Goal: Information Seeking & Learning: Learn about a topic

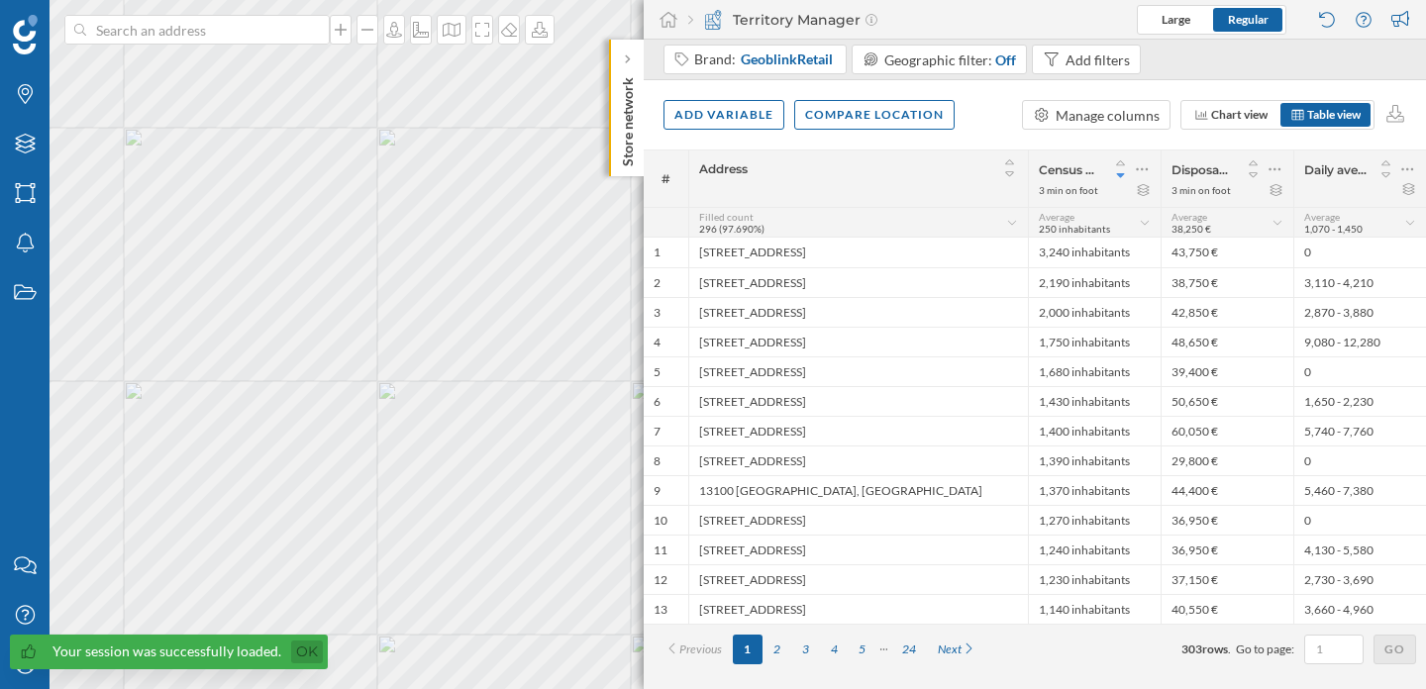
click at [308, 653] on link "Ok" at bounding box center [307, 652] width 32 height 23
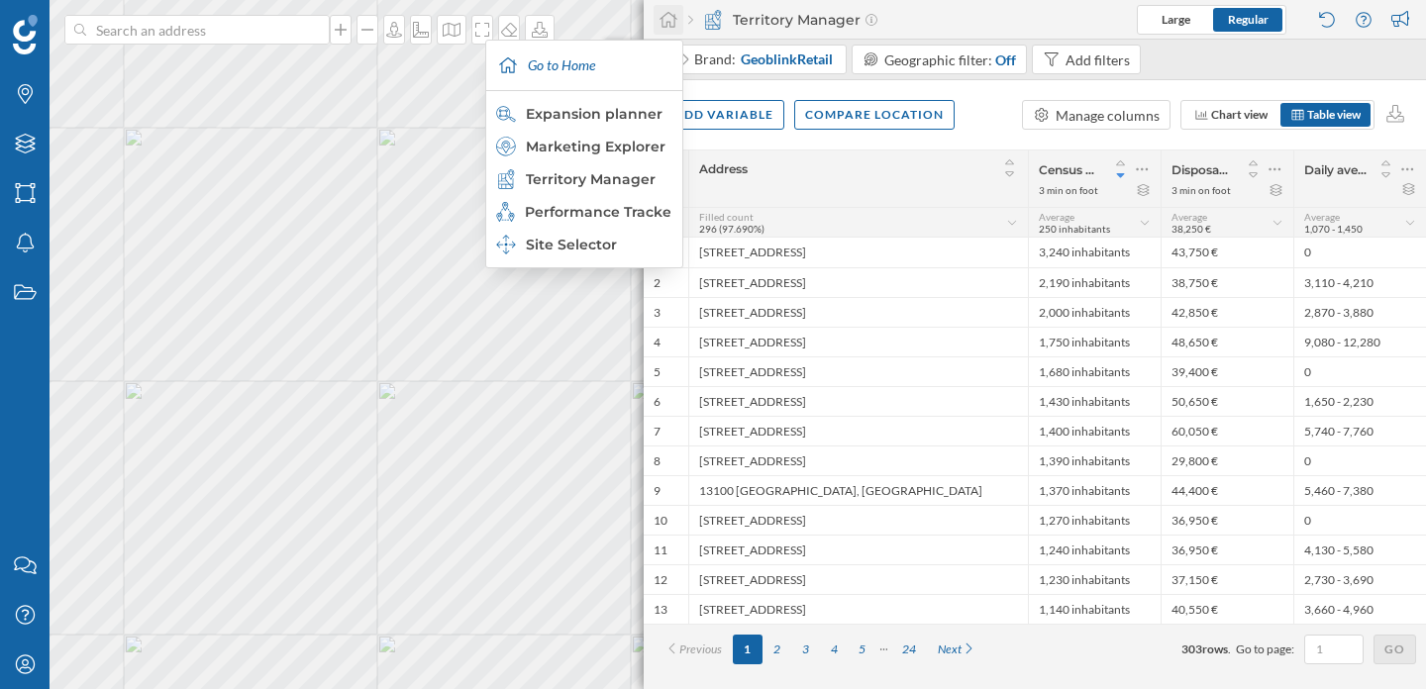
click at [670, 12] on icon at bounding box center [668, 20] width 20 height 18
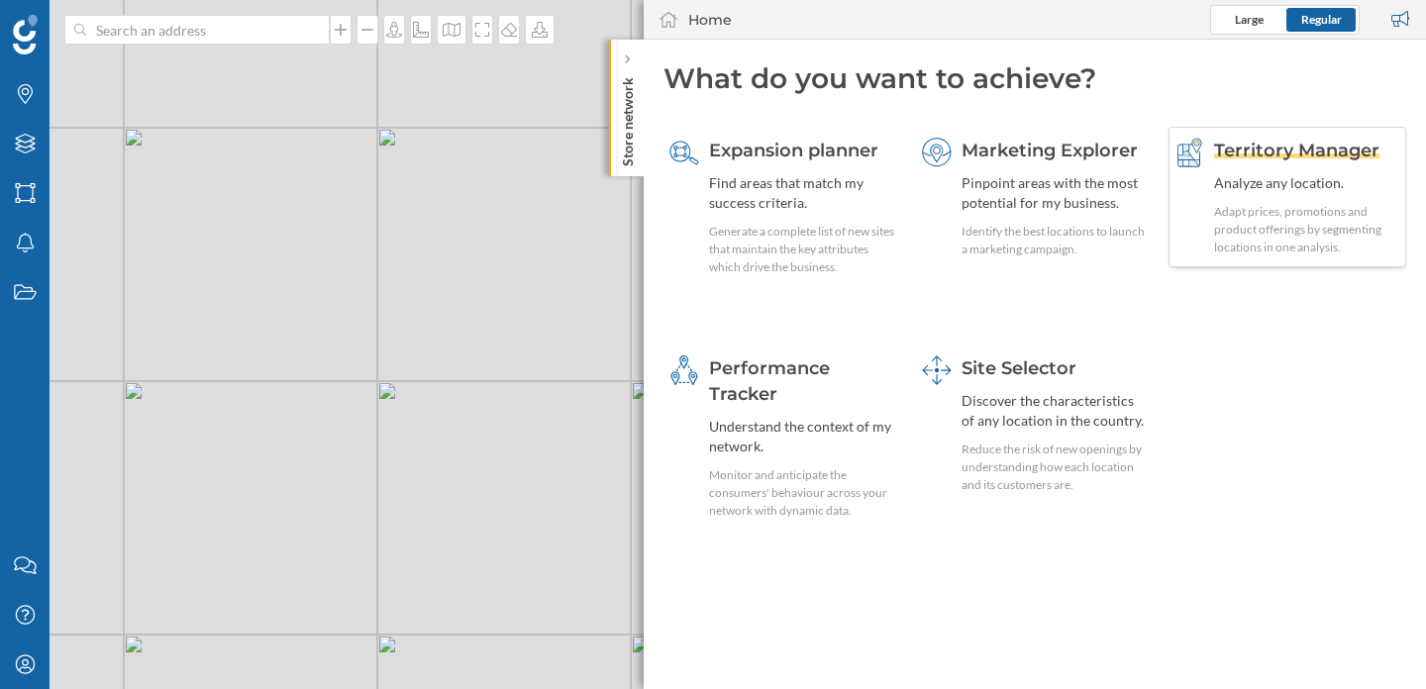
click at [1266, 195] on div "Territory Manager Analyze any location. Adapt prices, promotions and product of…" at bounding box center [1307, 197] width 186 height 119
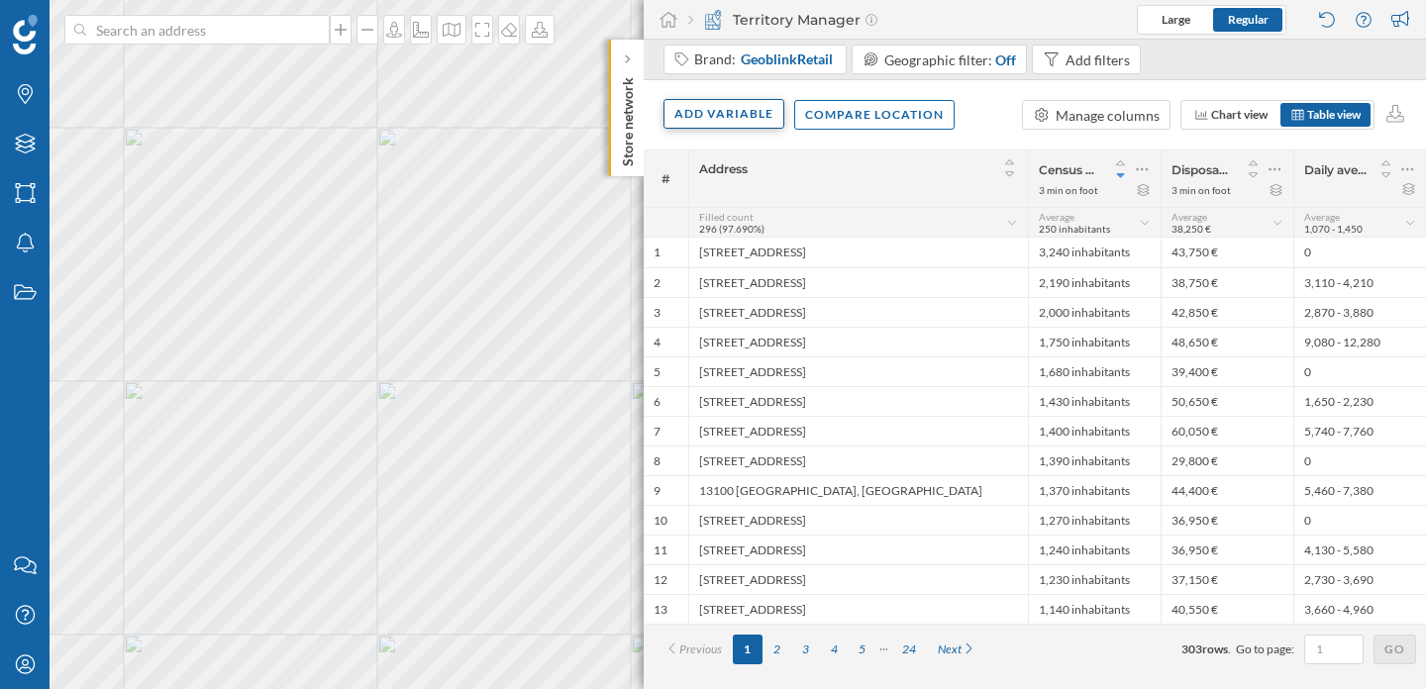
click at [735, 106] on div "Add variable" at bounding box center [723, 114] width 121 height 30
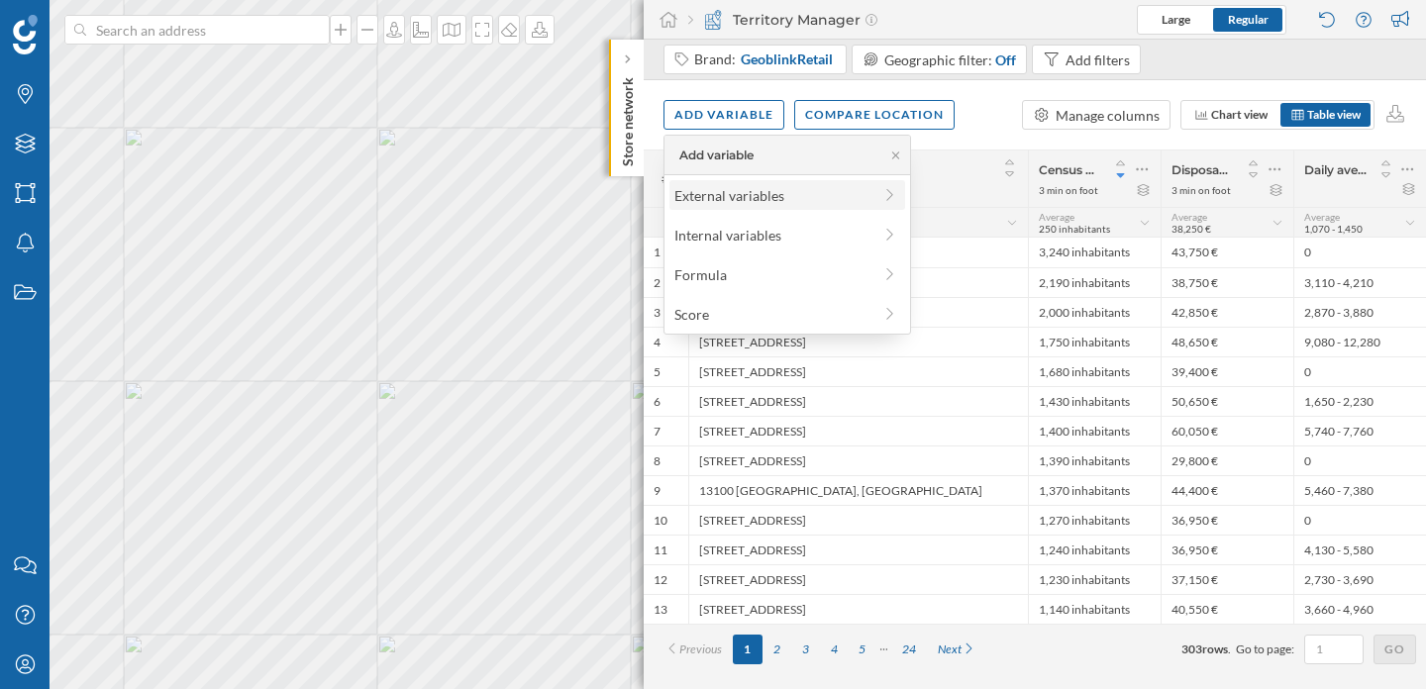
click at [750, 204] on div "External variables" at bounding box center [772, 195] width 197 height 21
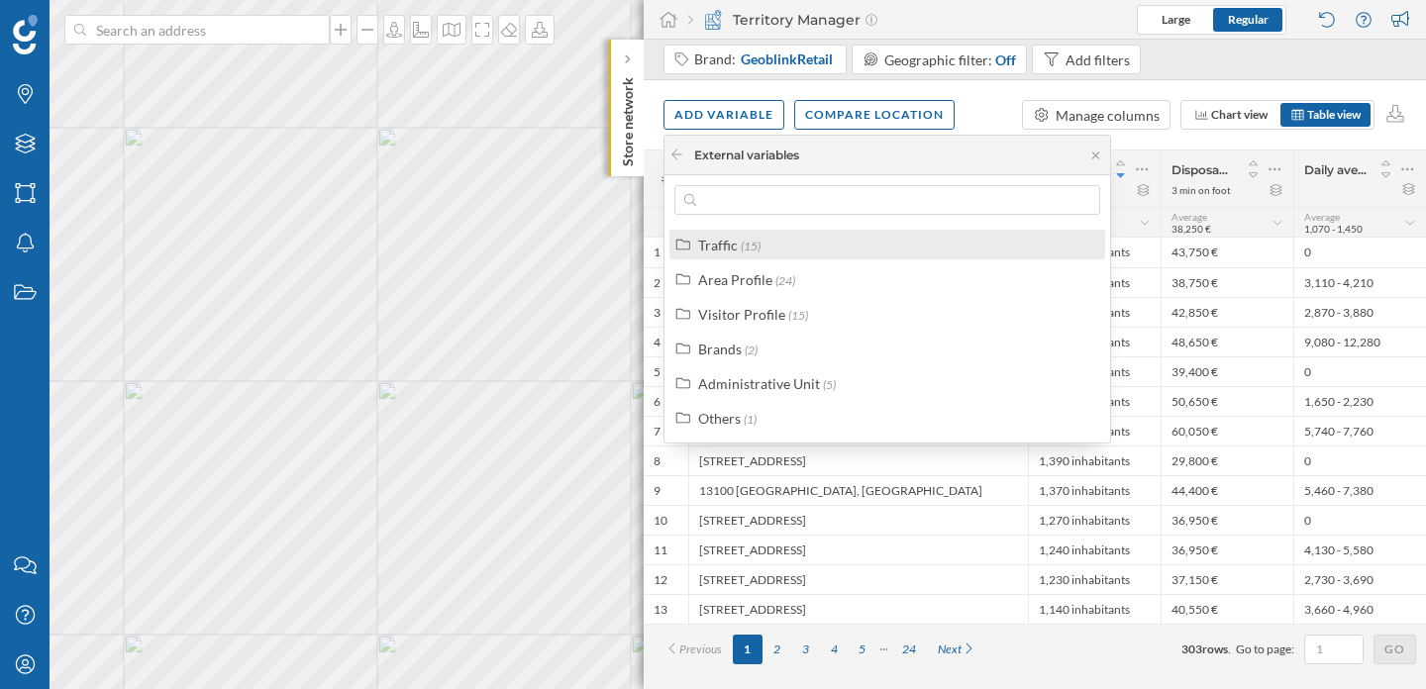
click at [741, 251] on span "(15)" at bounding box center [751, 246] width 20 height 15
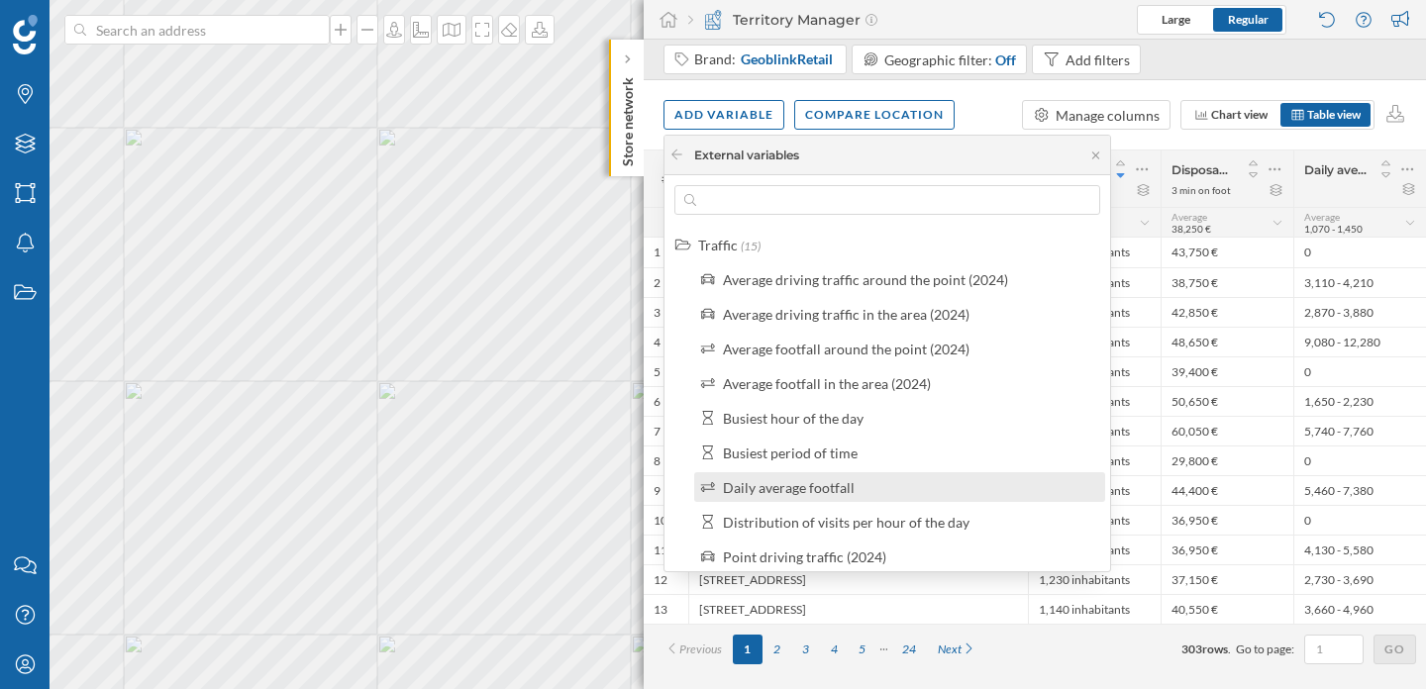
click at [820, 492] on div "Daily average footfall" at bounding box center [789, 487] width 132 height 17
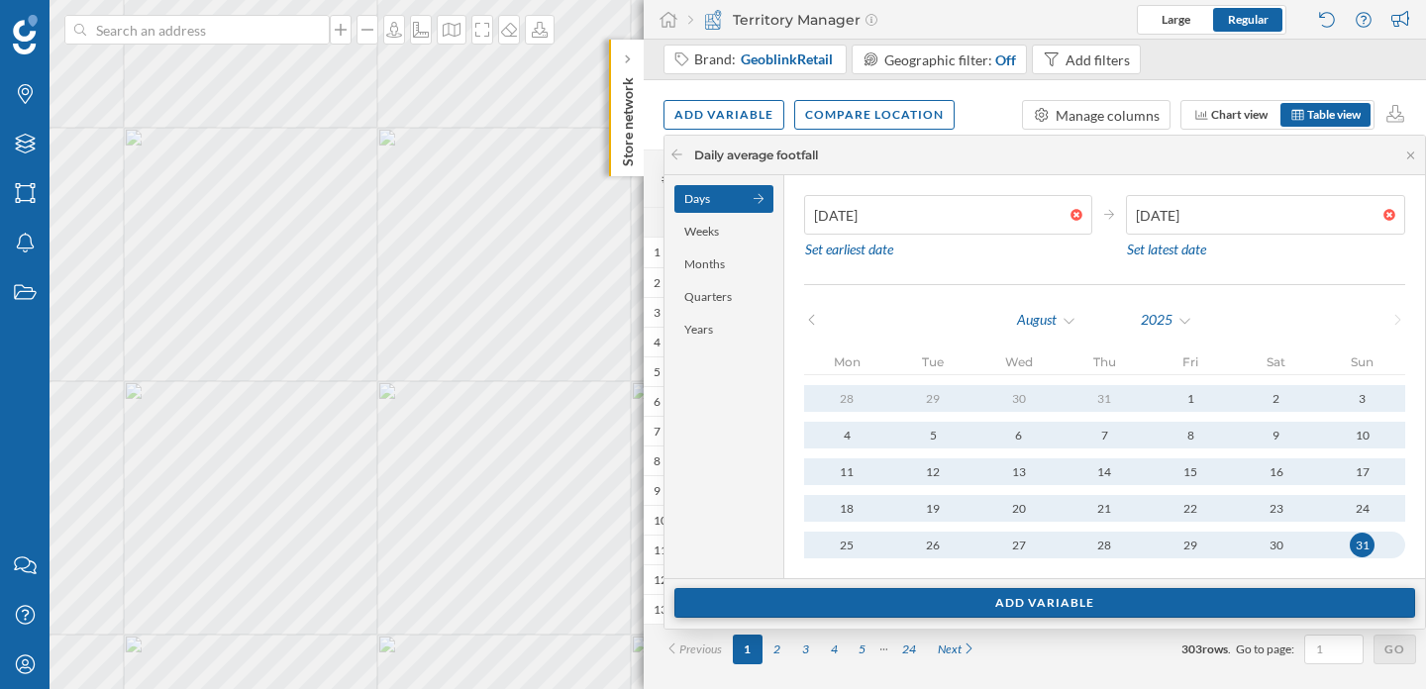
click at [1069, 595] on div "Add variable" at bounding box center [1044, 603] width 741 height 30
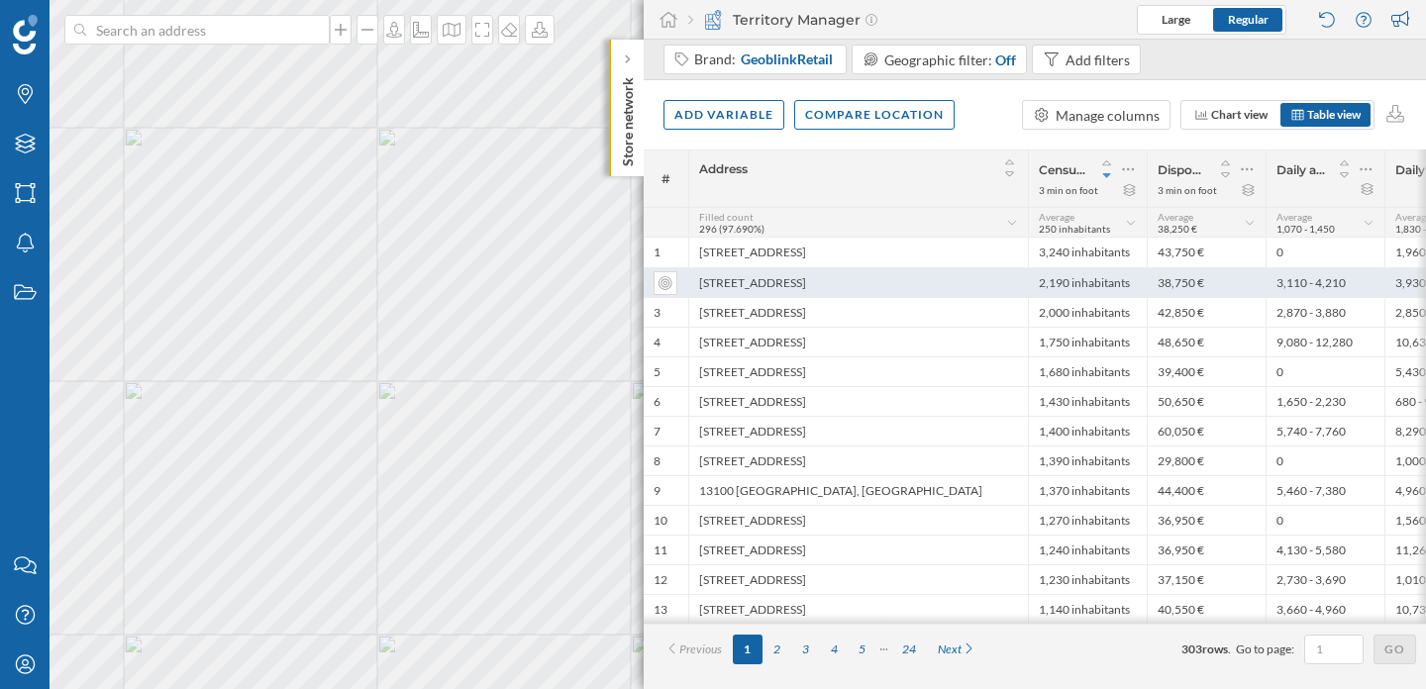
scroll to position [0, 77]
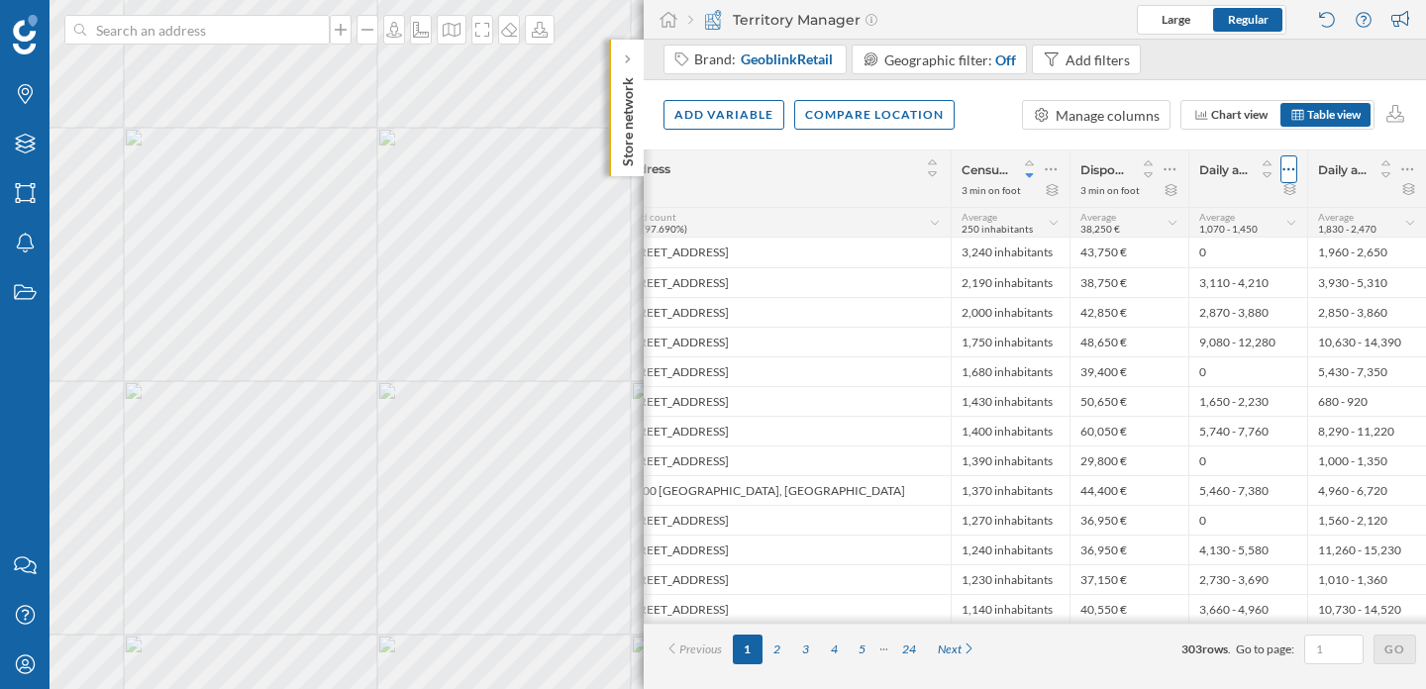
click at [1286, 174] on icon at bounding box center [1288, 169] width 13 height 20
click at [1197, 248] on div "Remove column" at bounding box center [1195, 249] width 180 height 21
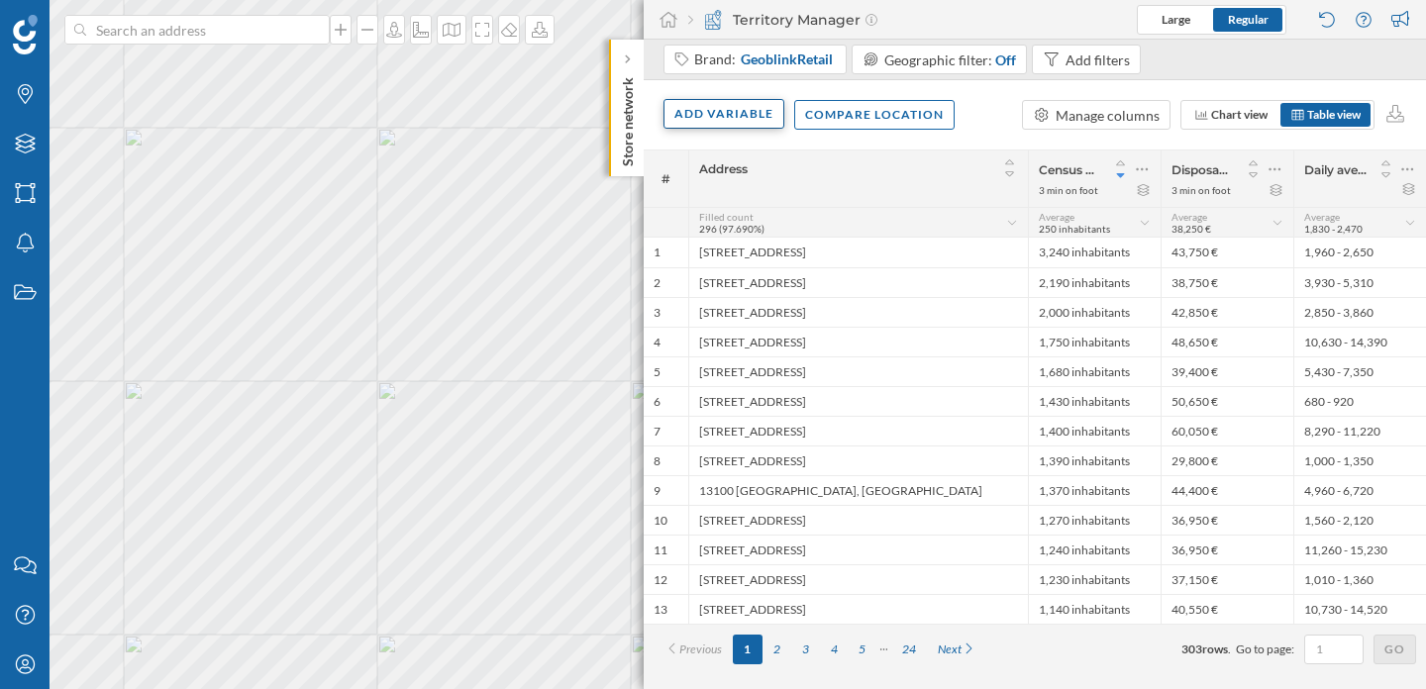
click at [721, 116] on div "Add variable" at bounding box center [723, 114] width 121 height 30
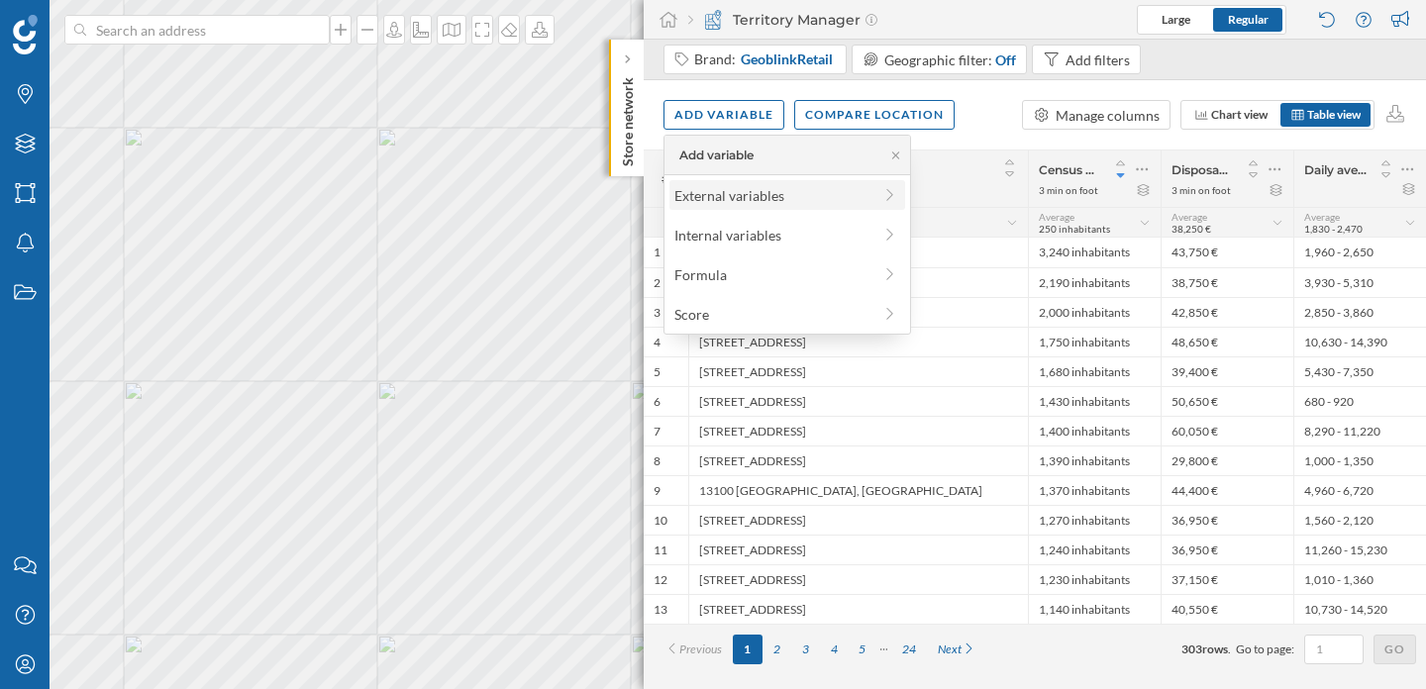
click at [741, 193] on div "External variables" at bounding box center [772, 195] width 197 height 21
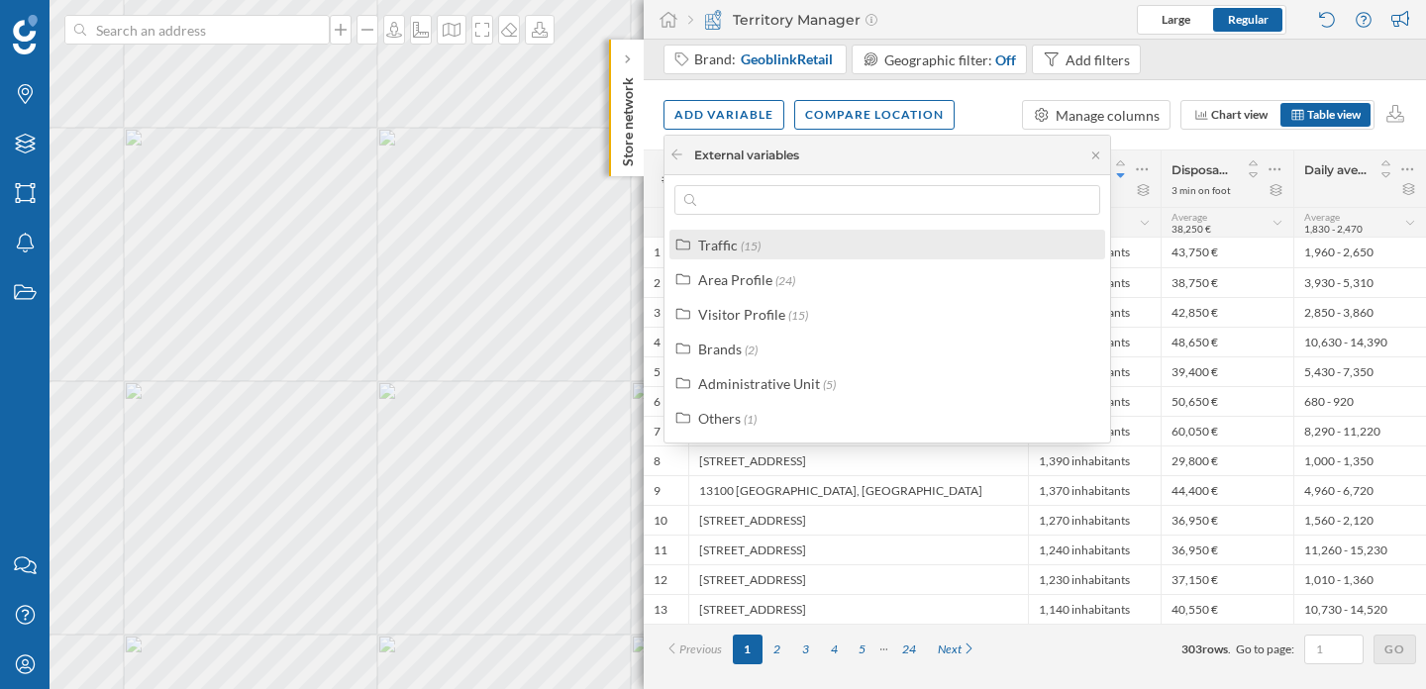
click at [743, 232] on div "Traffic (15)" at bounding box center [887, 245] width 436 height 30
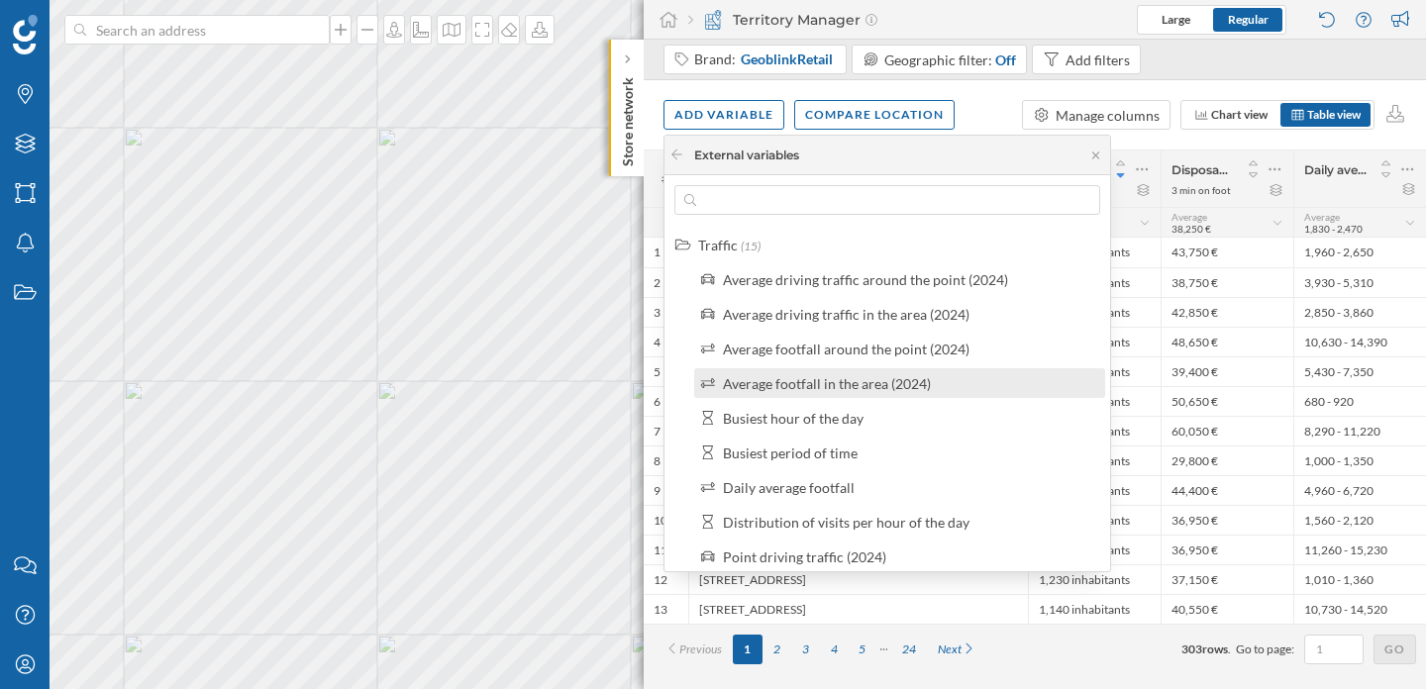
click at [823, 377] on div "Average footfall in the area (2024)" at bounding box center [827, 383] width 208 height 17
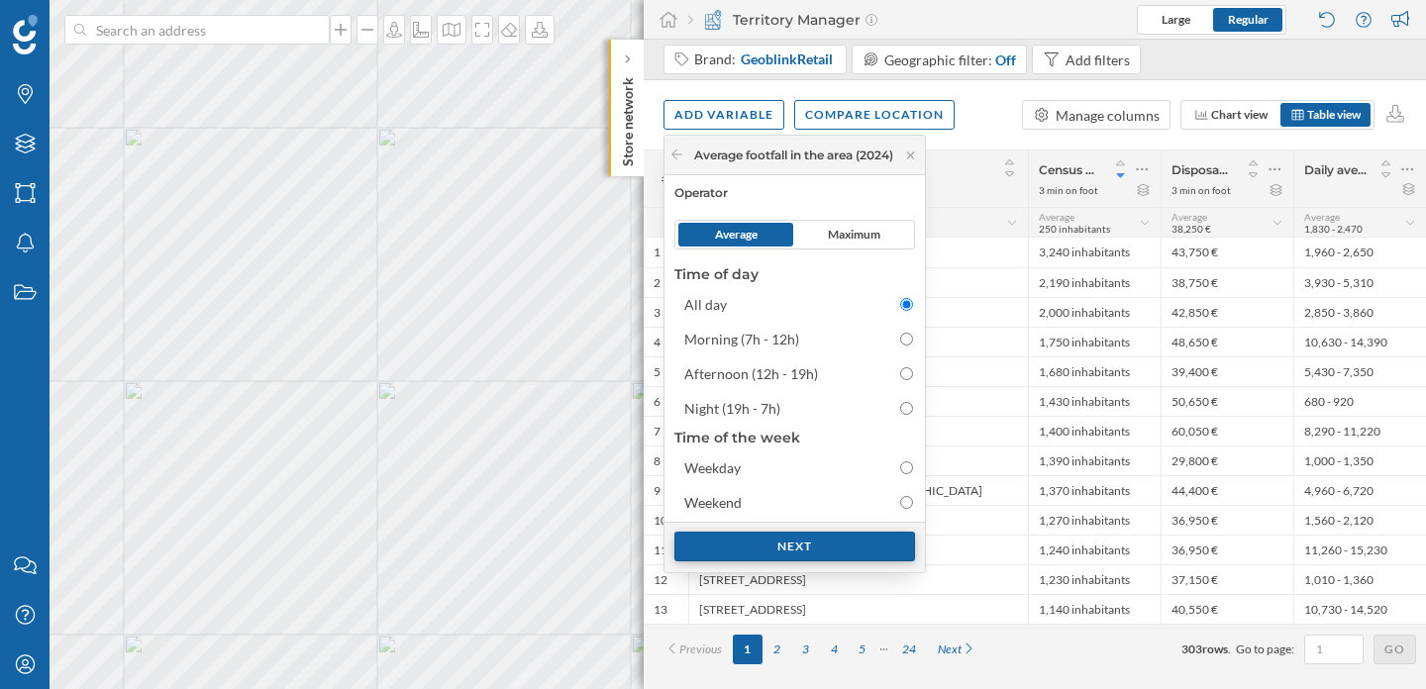
click at [859, 555] on div "Next" at bounding box center [794, 547] width 241 height 30
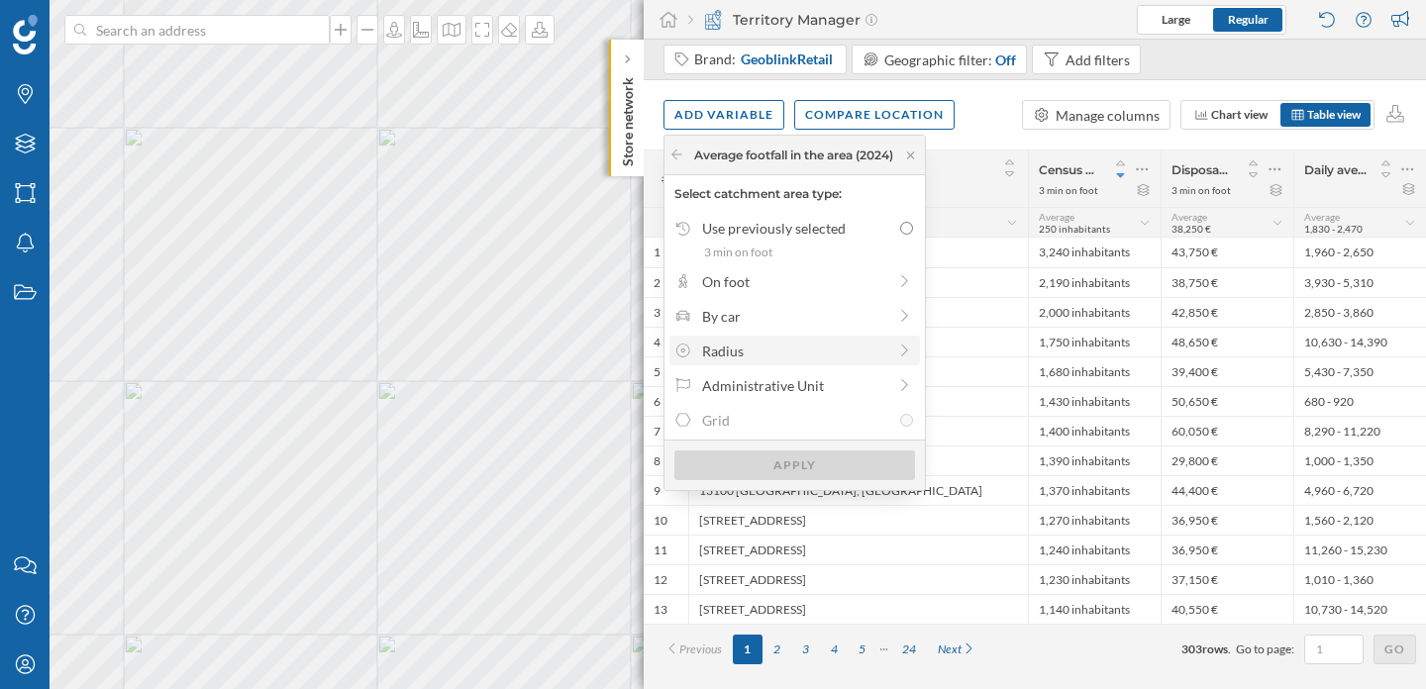
click at [895, 349] on div "Radius" at bounding box center [793, 351] width 239 height 21
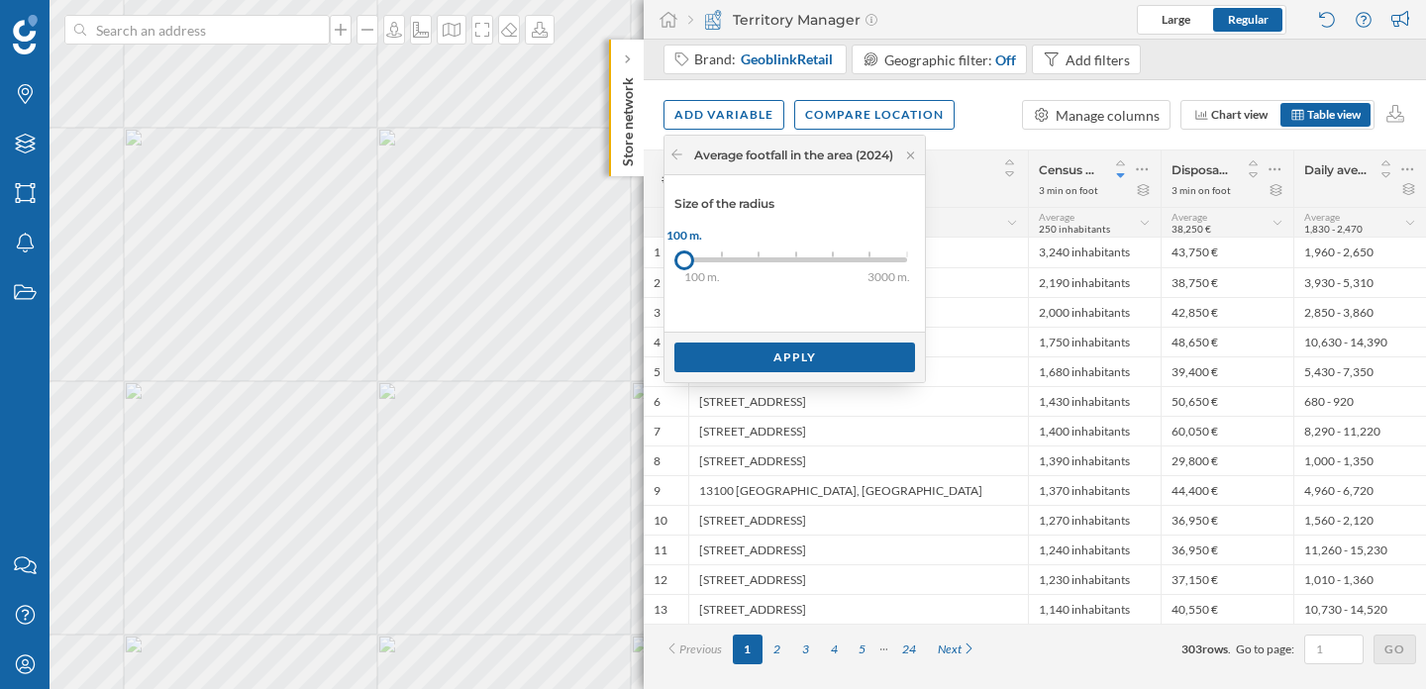
click at [867, 255] on div "100 m. 200 m. 300 m. 500 m. 1000 m. 1500 m. 3000 m. 100 m." at bounding box center [795, 260] width 223 height 25
click at [829, 354] on div "Apply" at bounding box center [794, 357] width 241 height 30
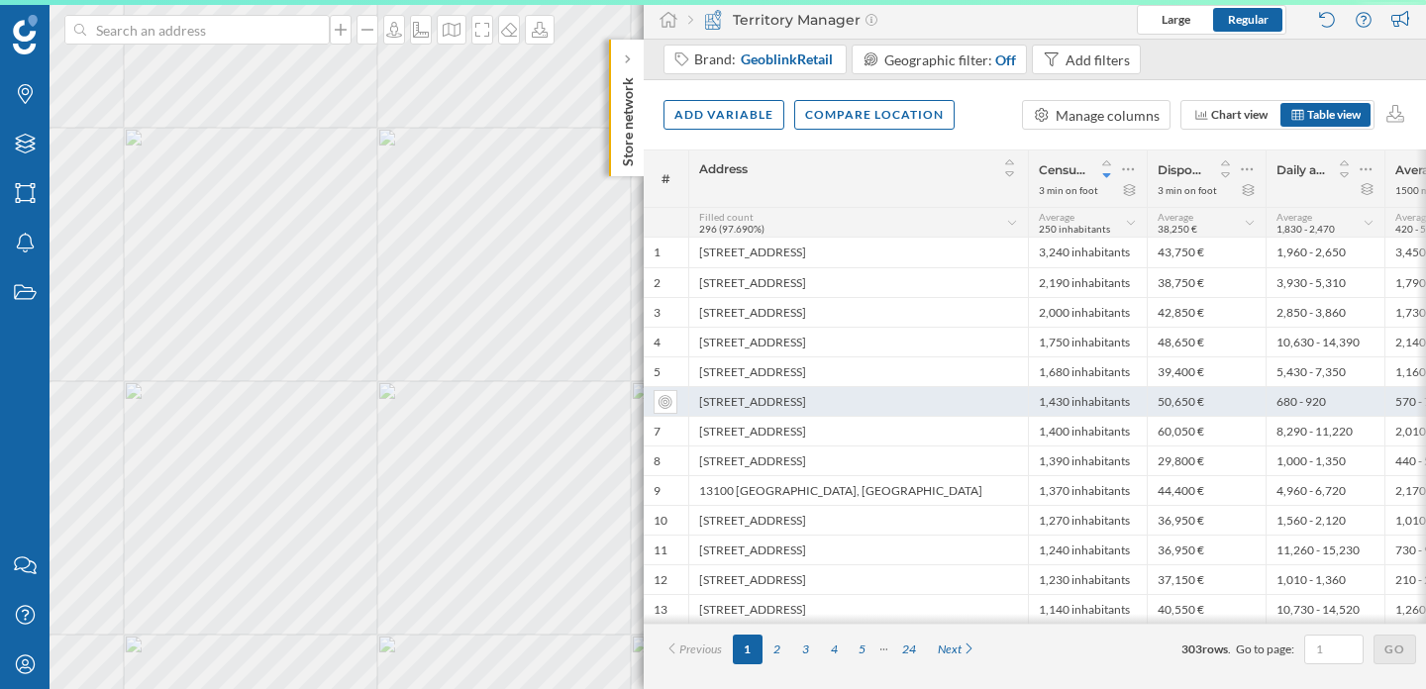
scroll to position [0, 77]
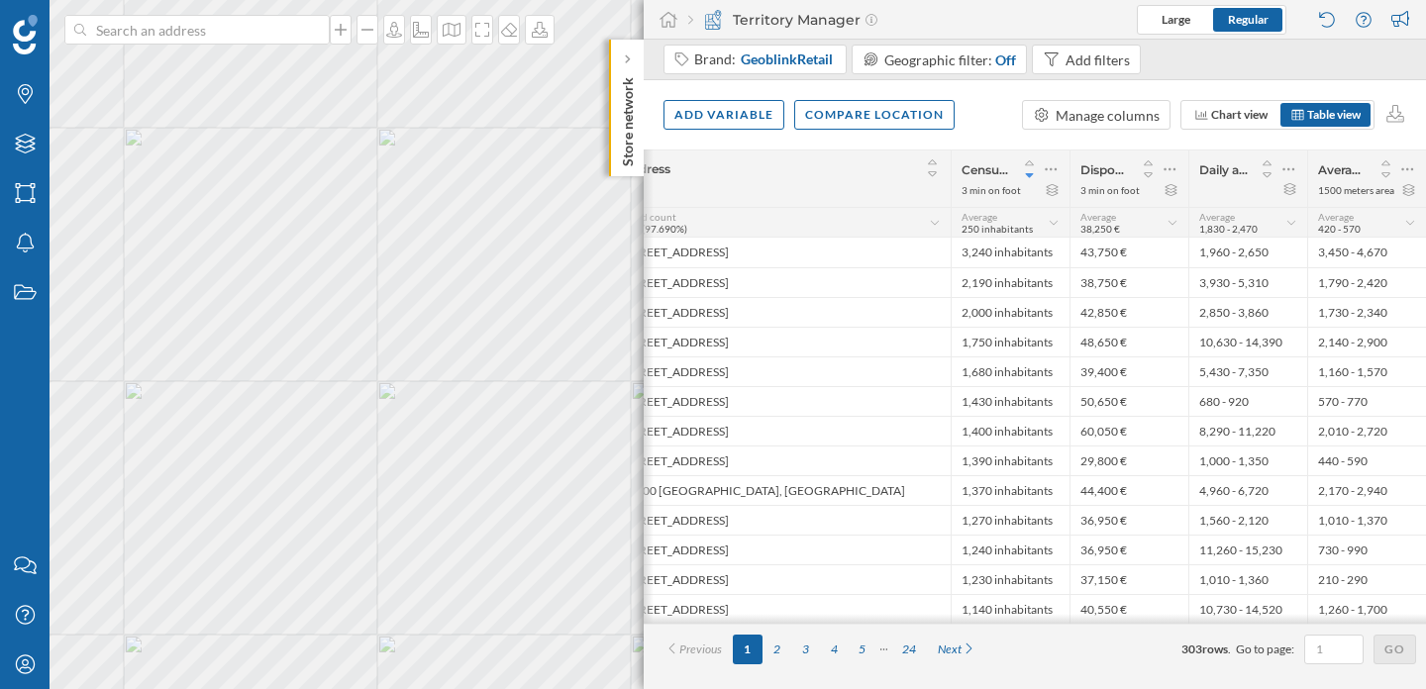
click at [1413, 225] on icon at bounding box center [1410, 223] width 13 height 10
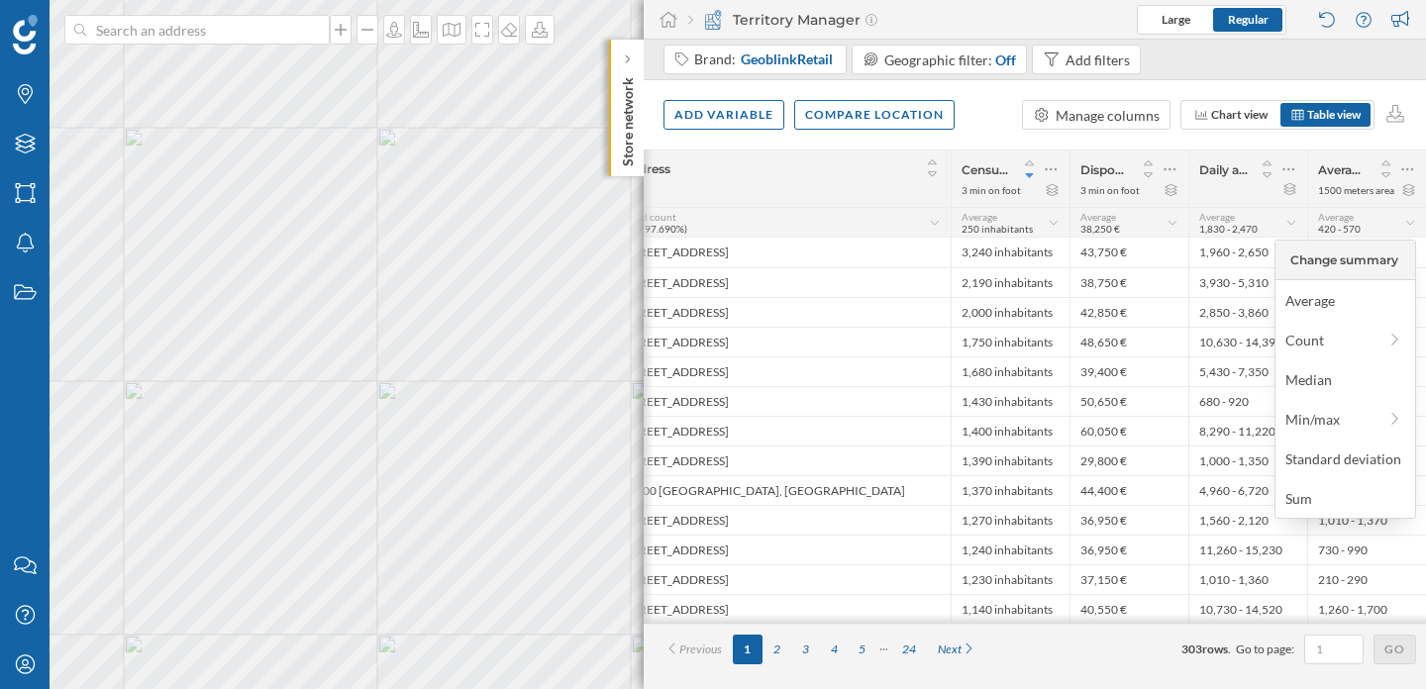
click at [1413, 225] on icon at bounding box center [1410, 223] width 13 height 10
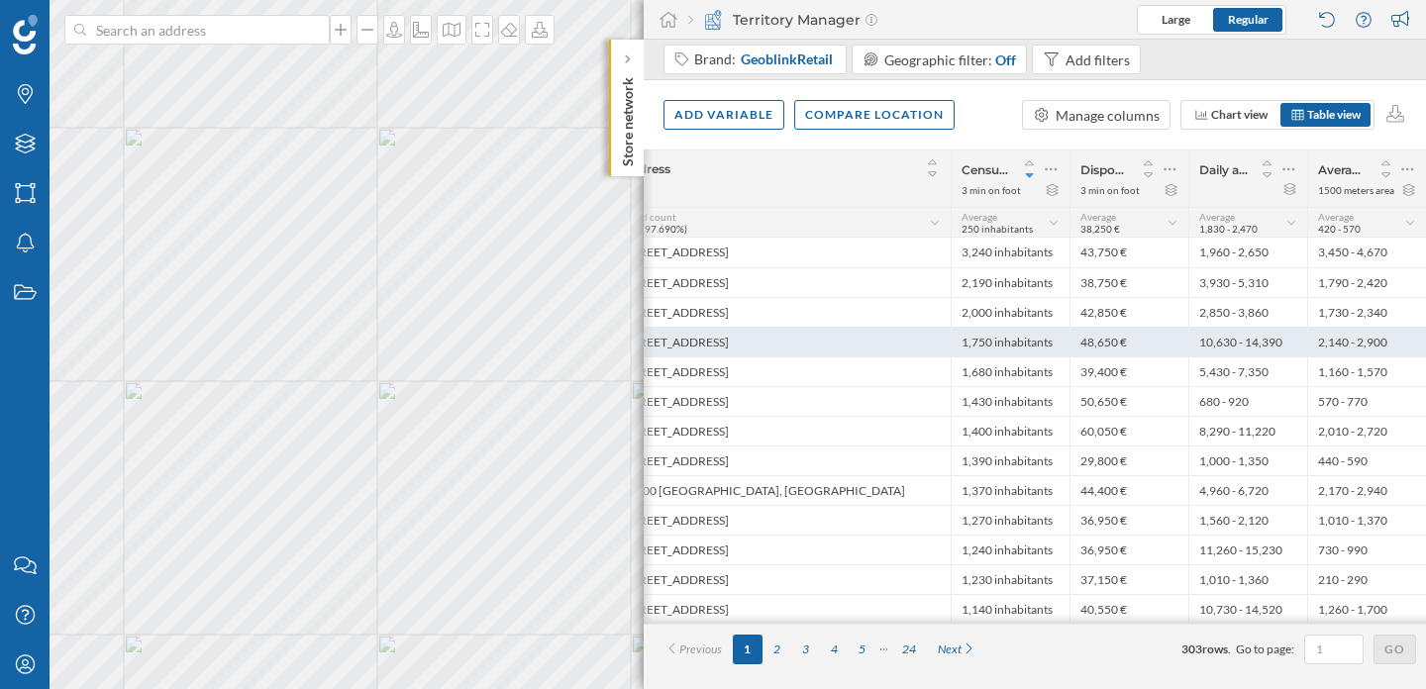
scroll to position [0, 0]
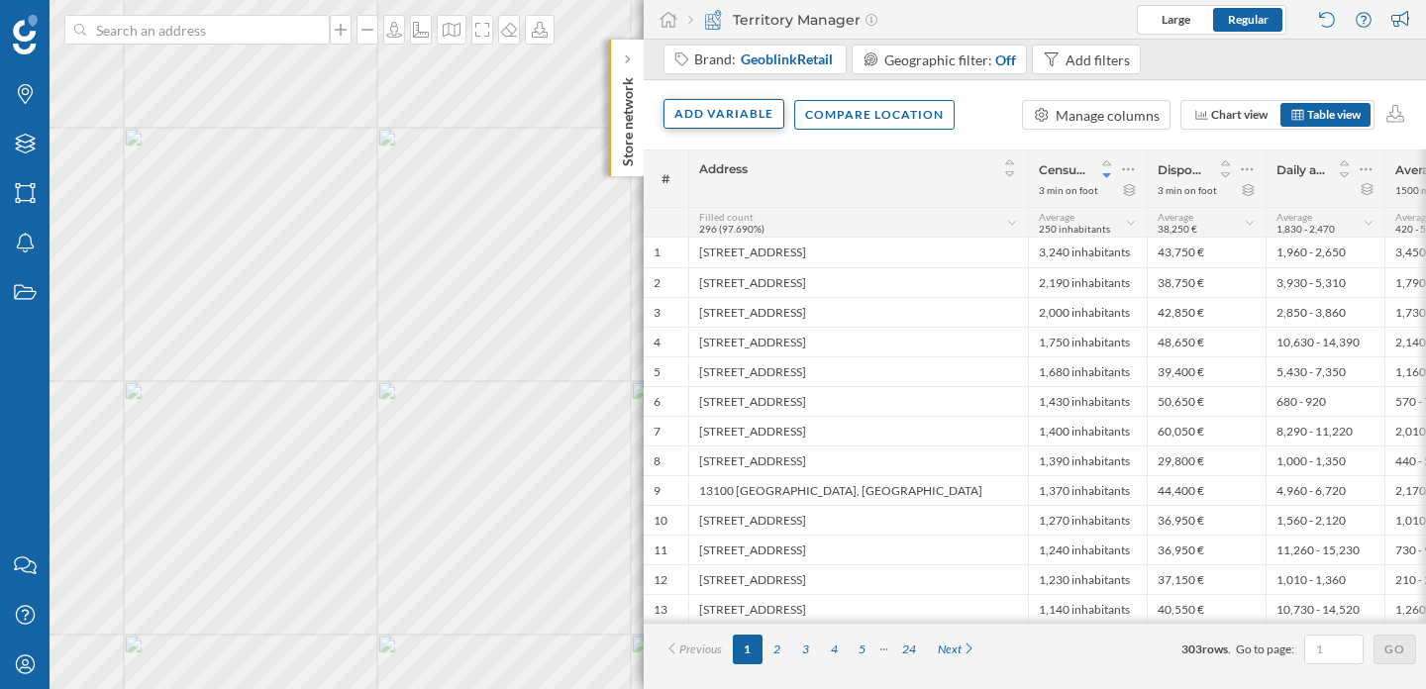
click at [709, 107] on div "Add variable" at bounding box center [723, 114] width 121 height 30
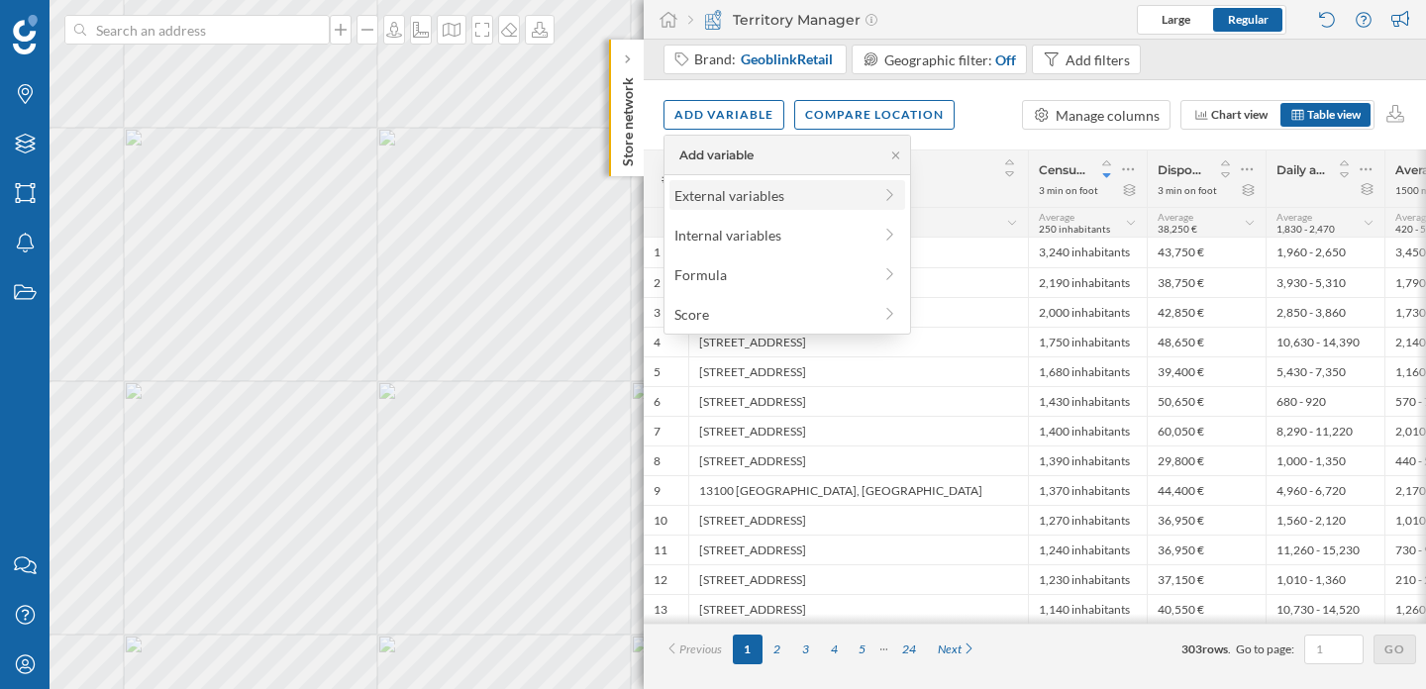
click at [736, 192] on div "External variables" at bounding box center [772, 195] width 197 height 21
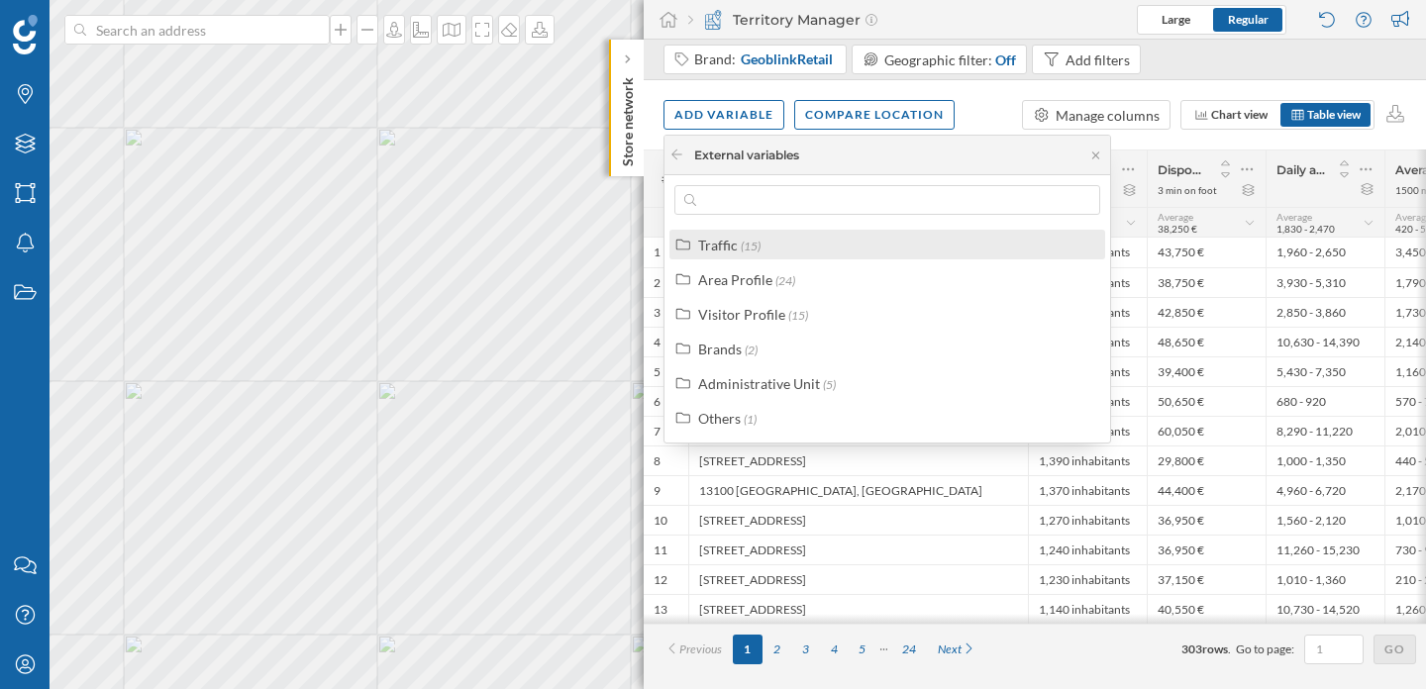
click at [744, 252] on label "Traffic (15)" at bounding box center [729, 245] width 62 height 21
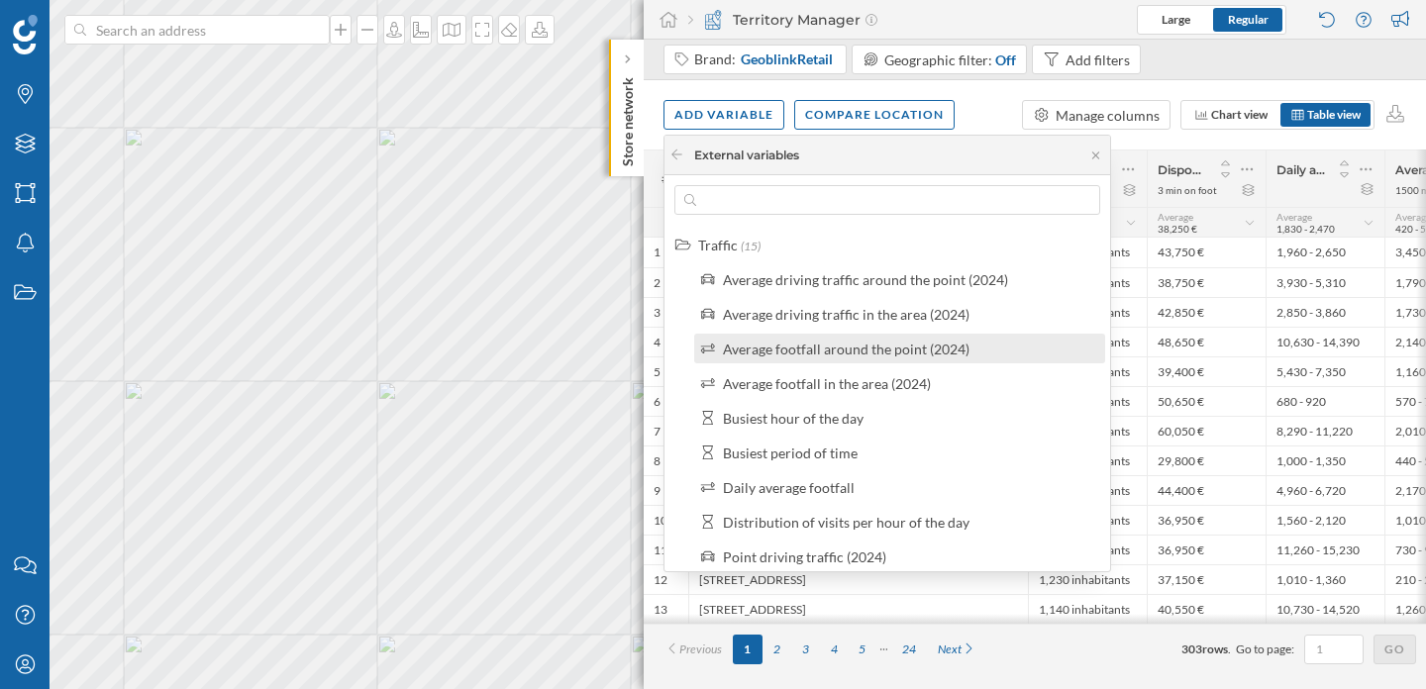
click at [816, 348] on div "Average footfall around the point (2024)" at bounding box center [846, 349] width 247 height 17
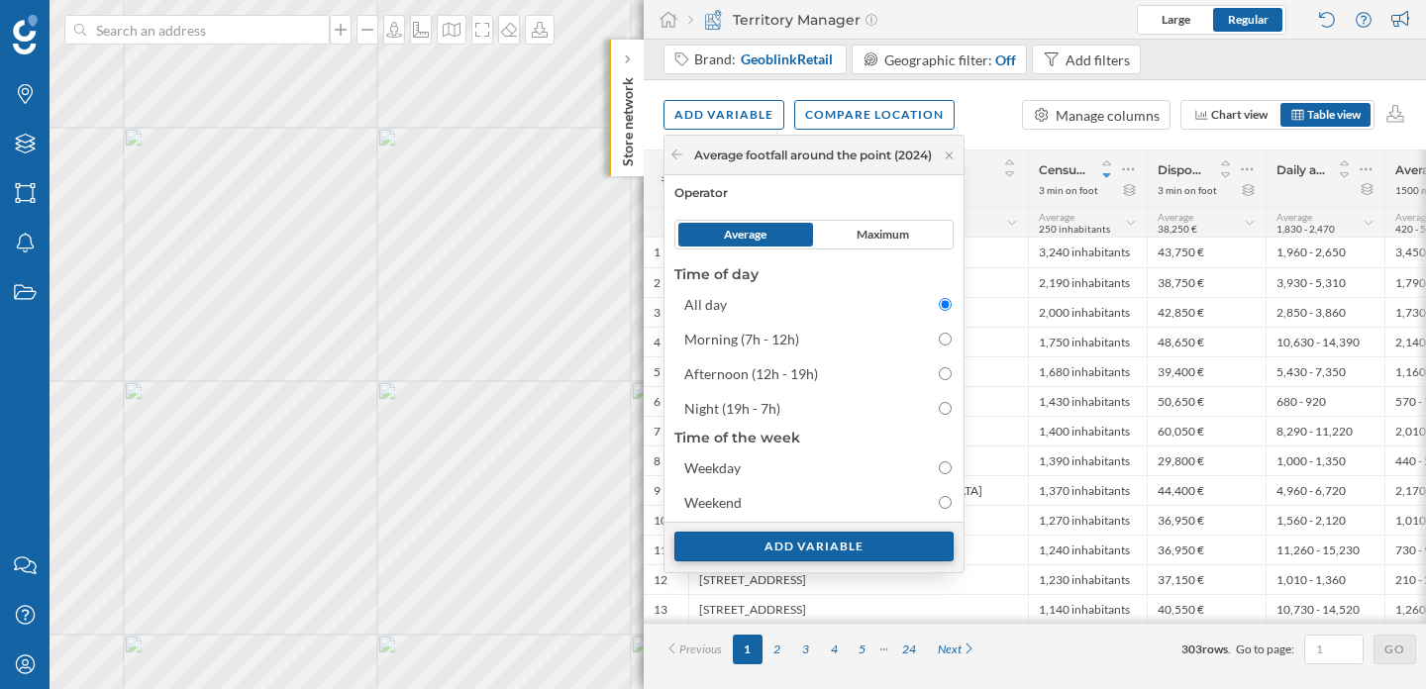
click at [840, 550] on div "Add variable" at bounding box center [813, 547] width 279 height 30
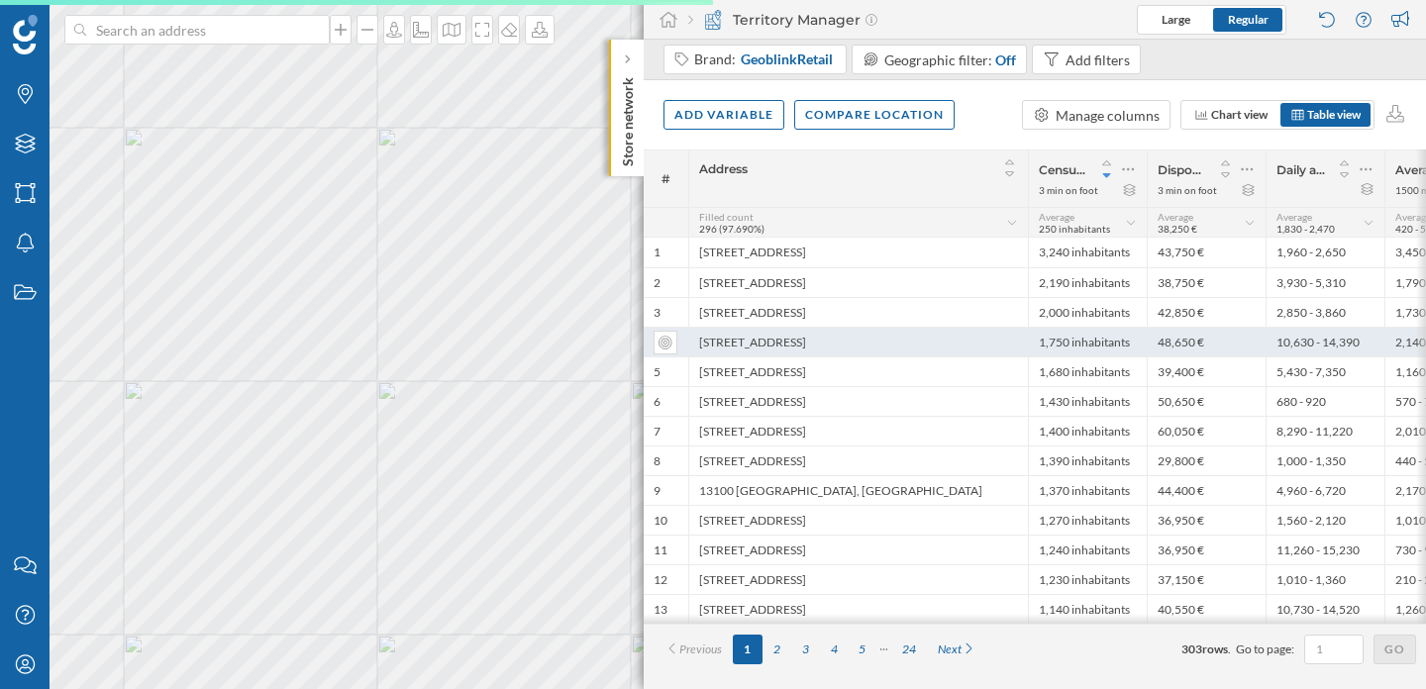
scroll to position [0, 196]
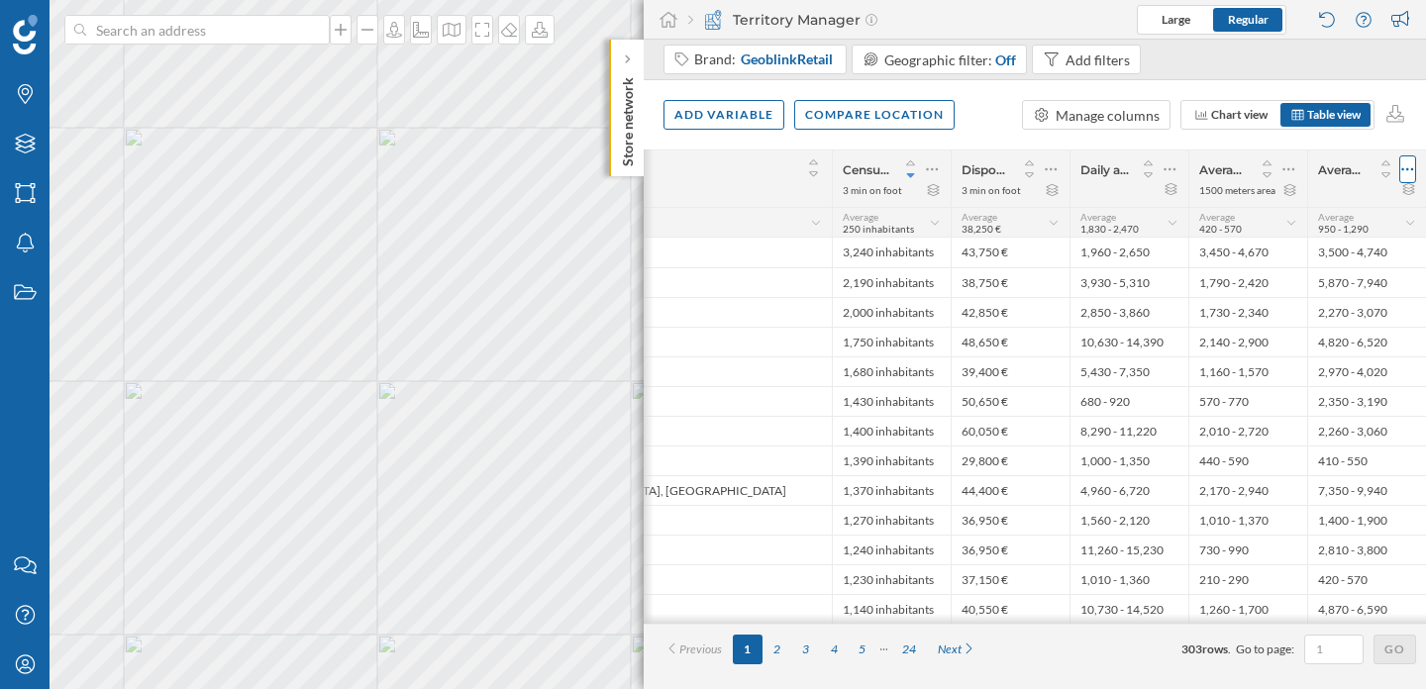
click at [1406, 166] on icon at bounding box center [1407, 169] width 13 height 20
click at [1310, 252] on div "Remove column" at bounding box center [1314, 249] width 180 height 21
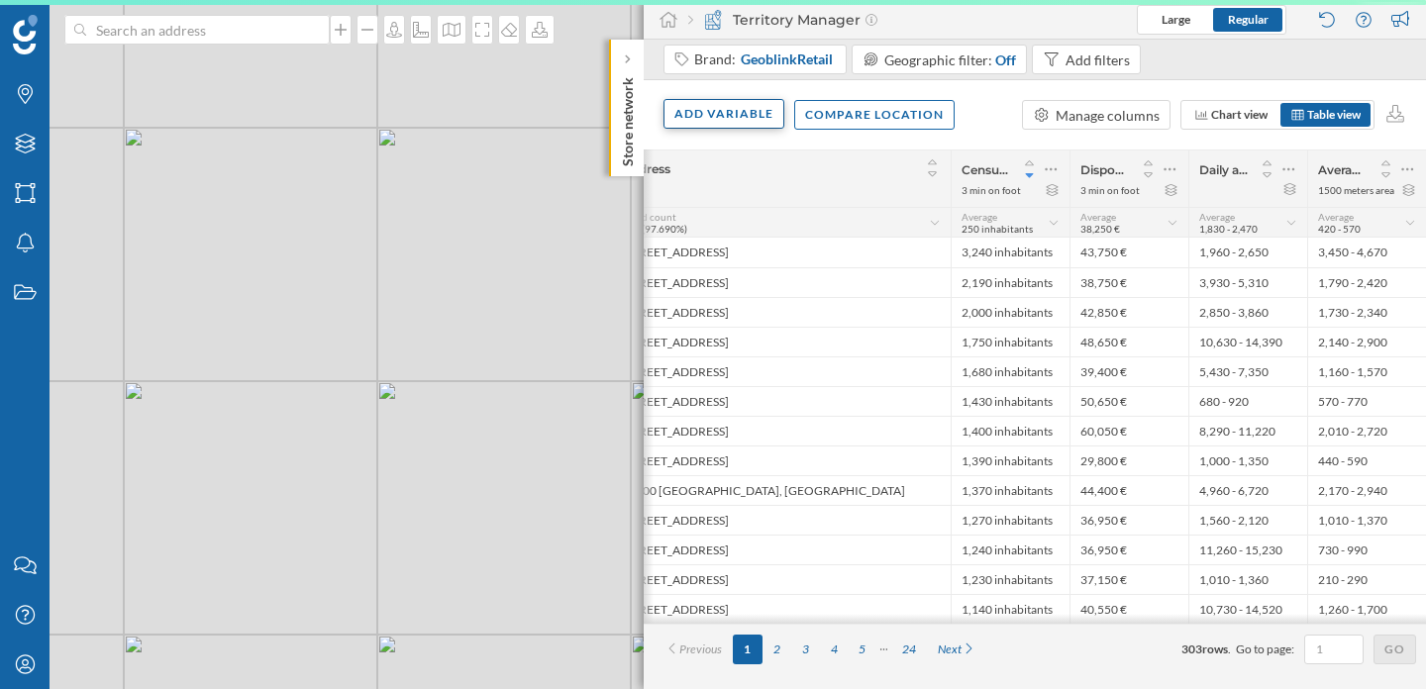
scroll to position [0, 77]
click at [712, 113] on div "Add variable" at bounding box center [723, 114] width 121 height 30
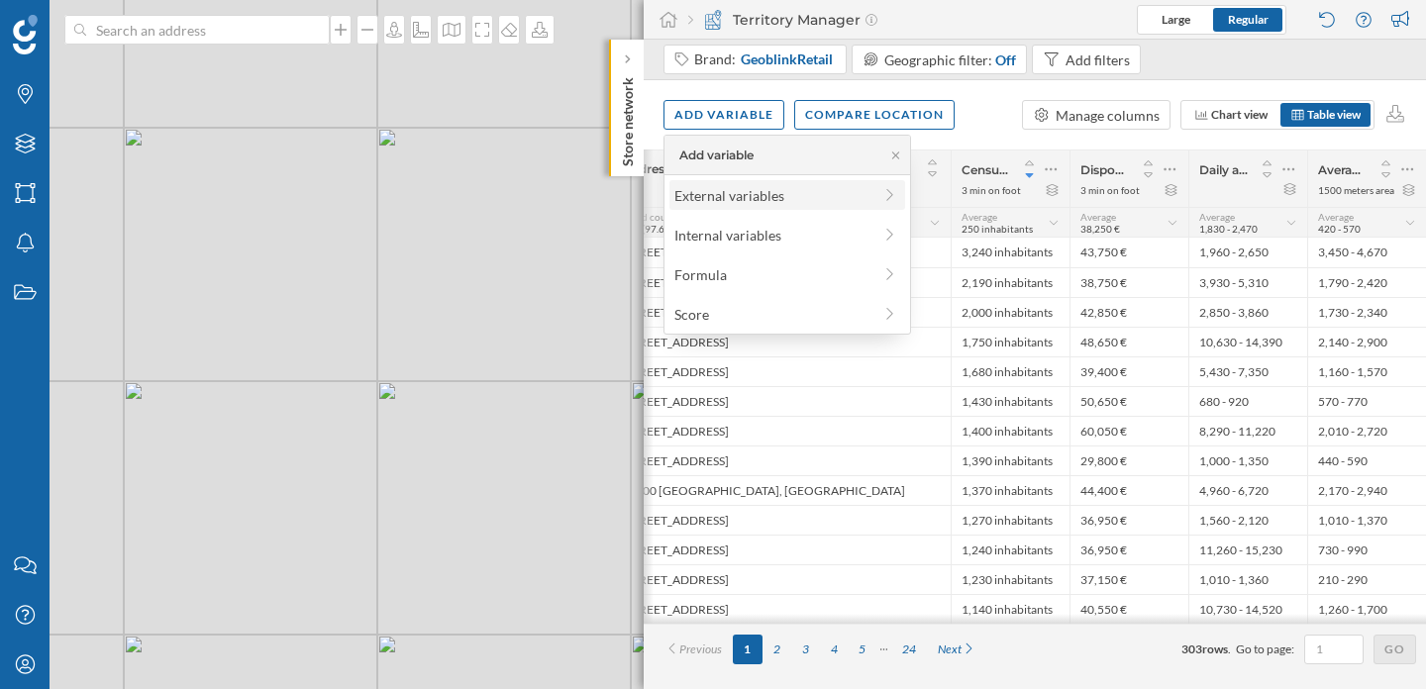
click at [720, 199] on div "External variables" at bounding box center [772, 195] width 197 height 21
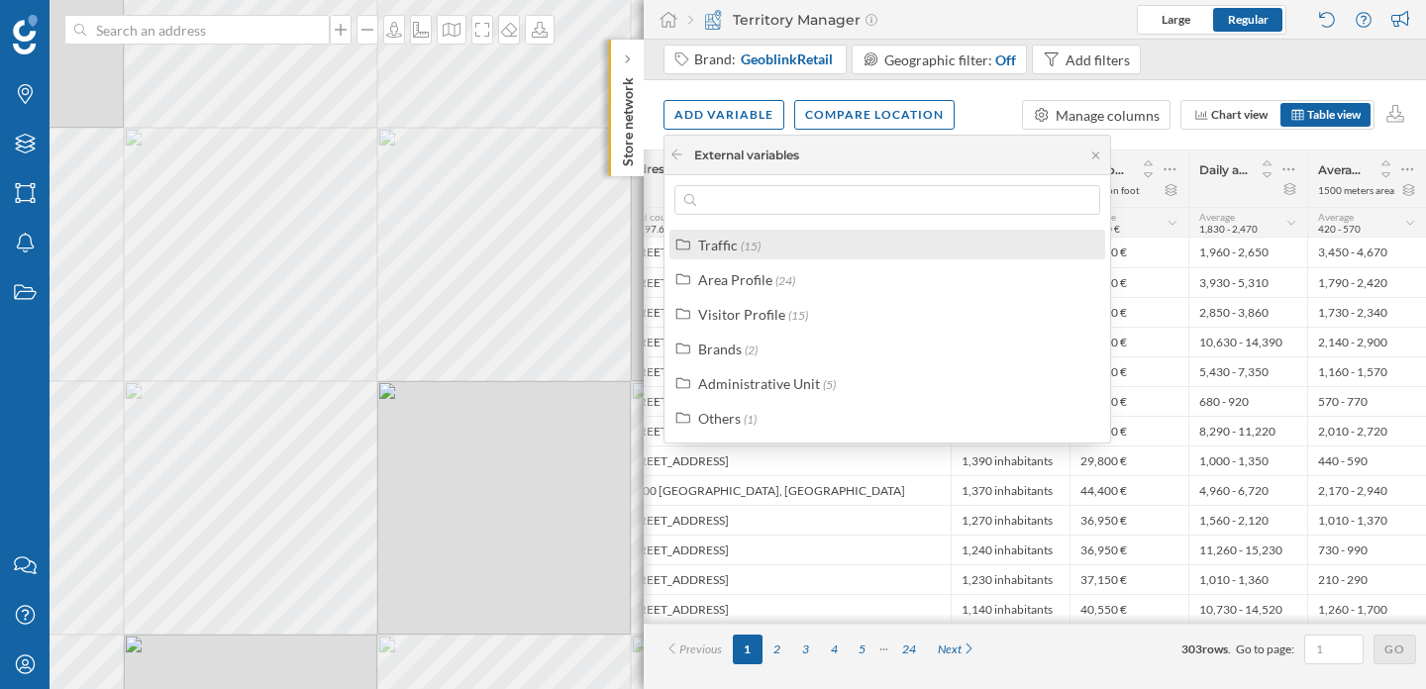
click at [723, 244] on div "Traffic" at bounding box center [718, 245] width 40 height 17
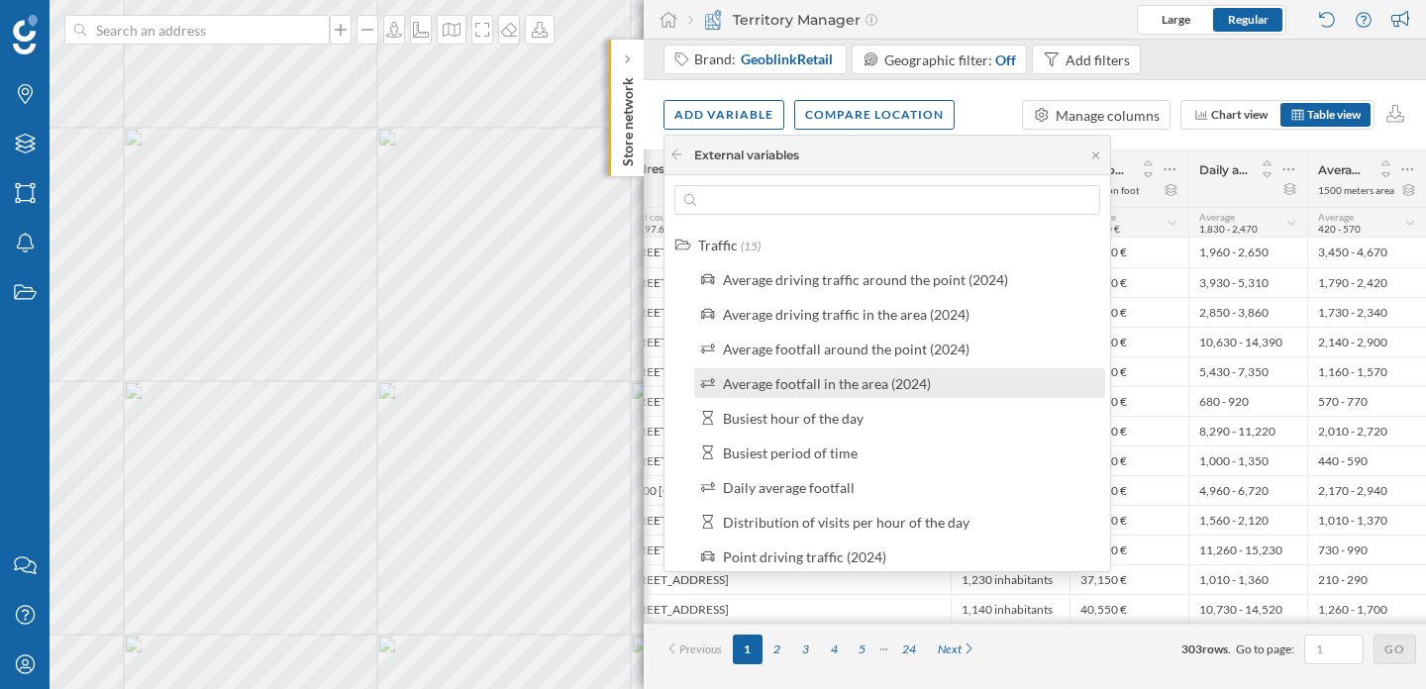
click at [871, 380] on div "Average footfall in the area (2024)" at bounding box center [827, 383] width 208 height 17
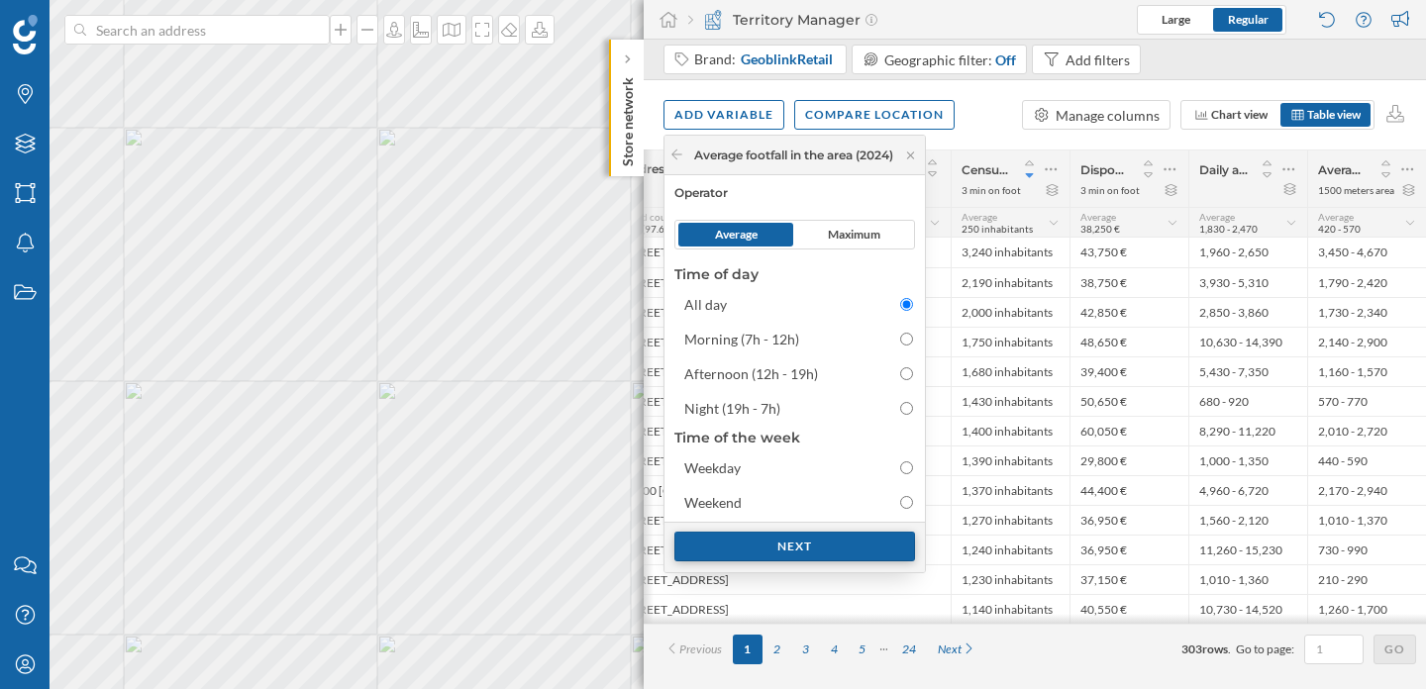
click at [812, 545] on div "Next" at bounding box center [794, 547] width 241 height 30
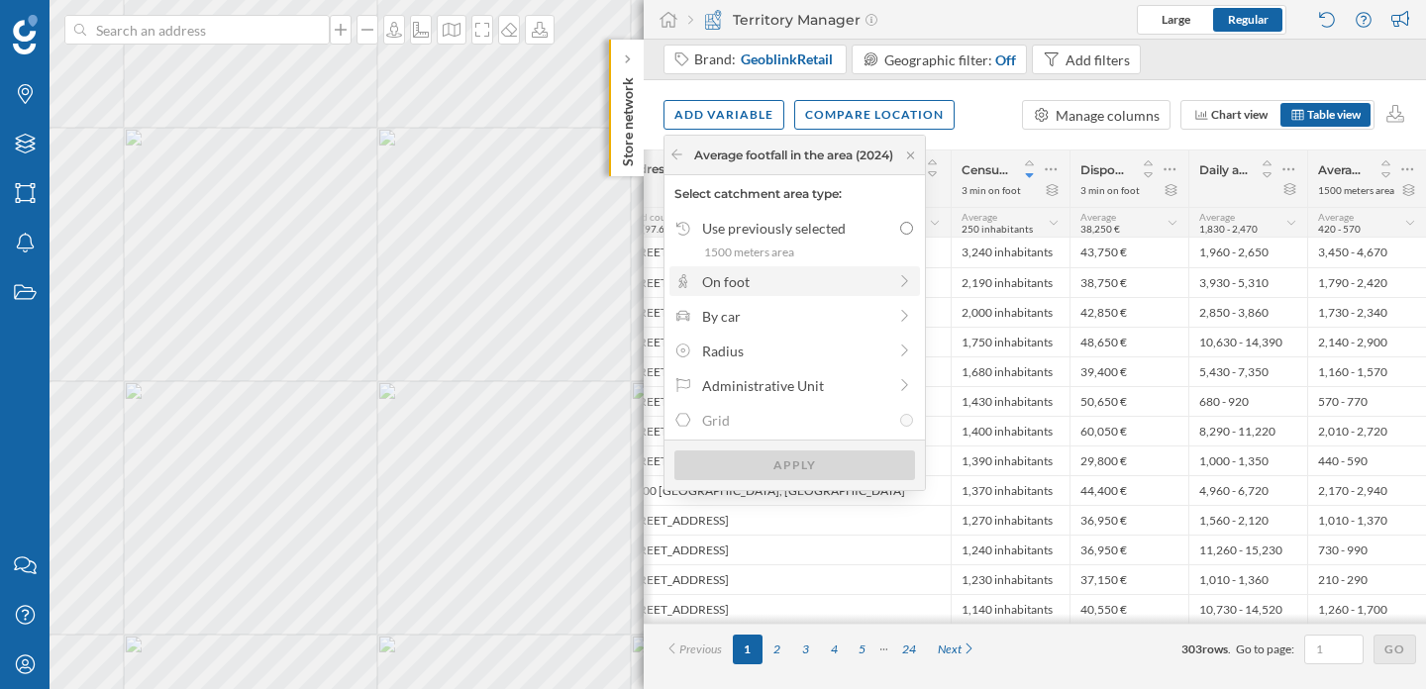
click at [829, 288] on div "On foot" at bounding box center [794, 281] width 184 height 21
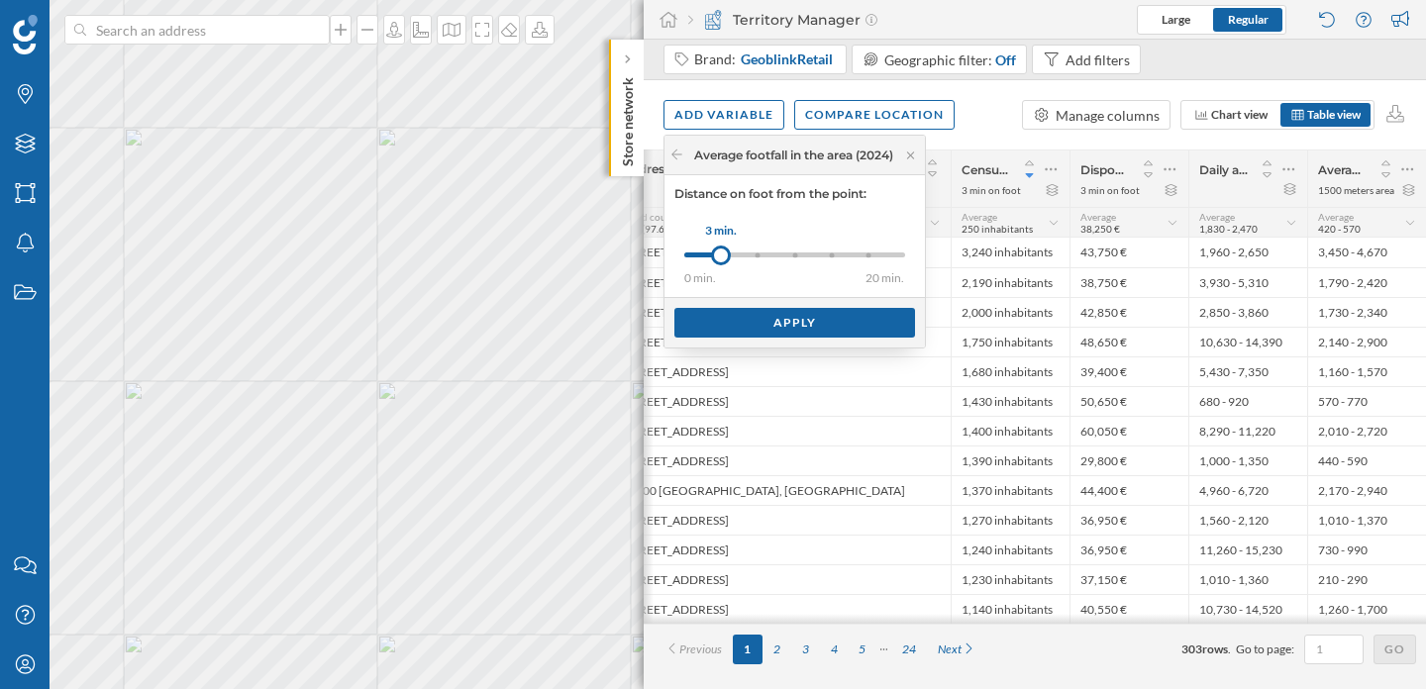
click at [832, 254] on div "0 min. 3 min. 5 min. 8 min. 10 min. 15 min. 20 min." at bounding box center [794, 254] width 221 height 5
click at [826, 319] on div "Apply" at bounding box center [794, 322] width 241 height 30
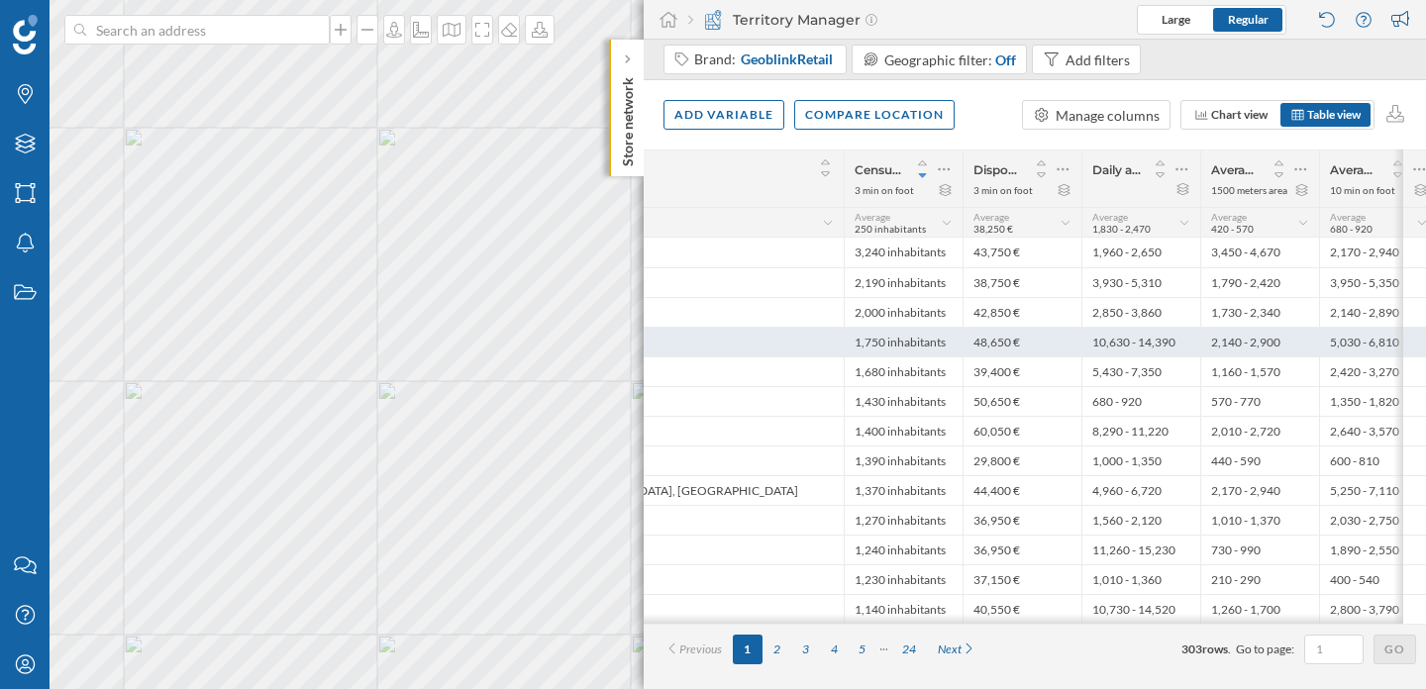
scroll to position [0, 196]
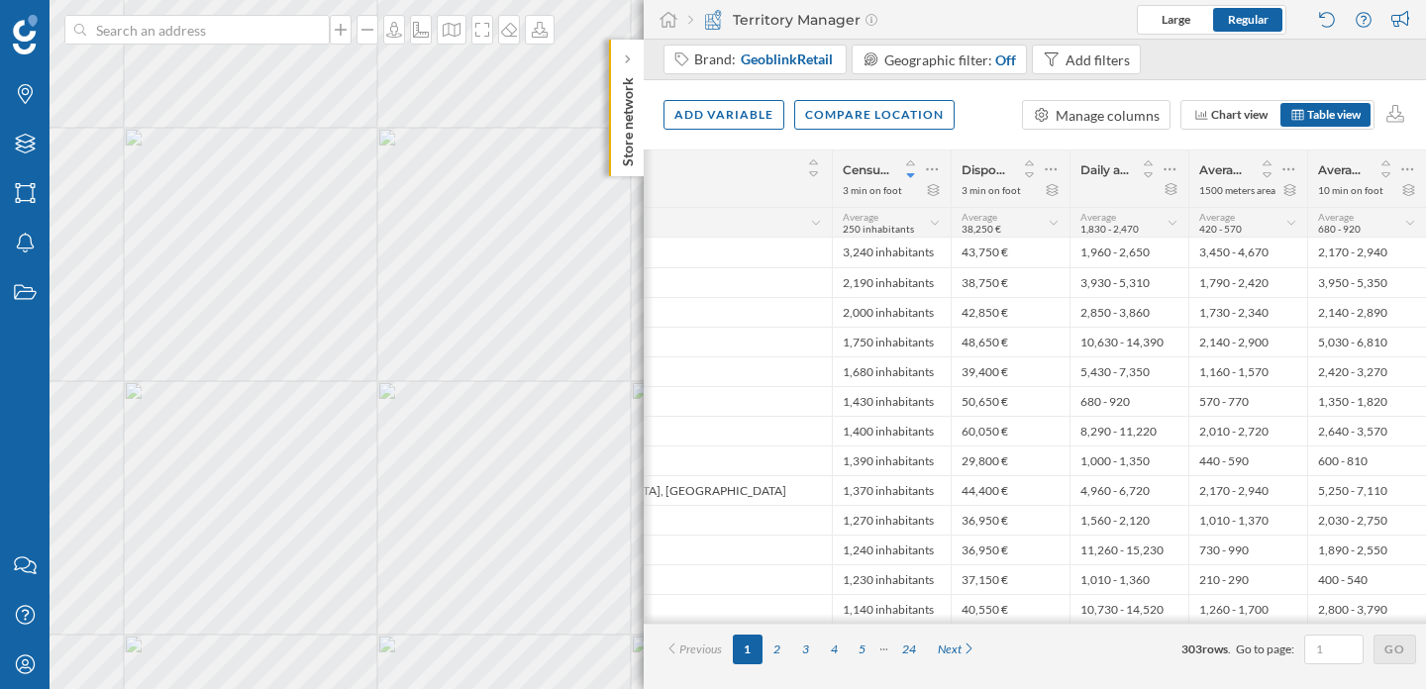
click at [1411, 219] on icon at bounding box center [1410, 223] width 13 height 10
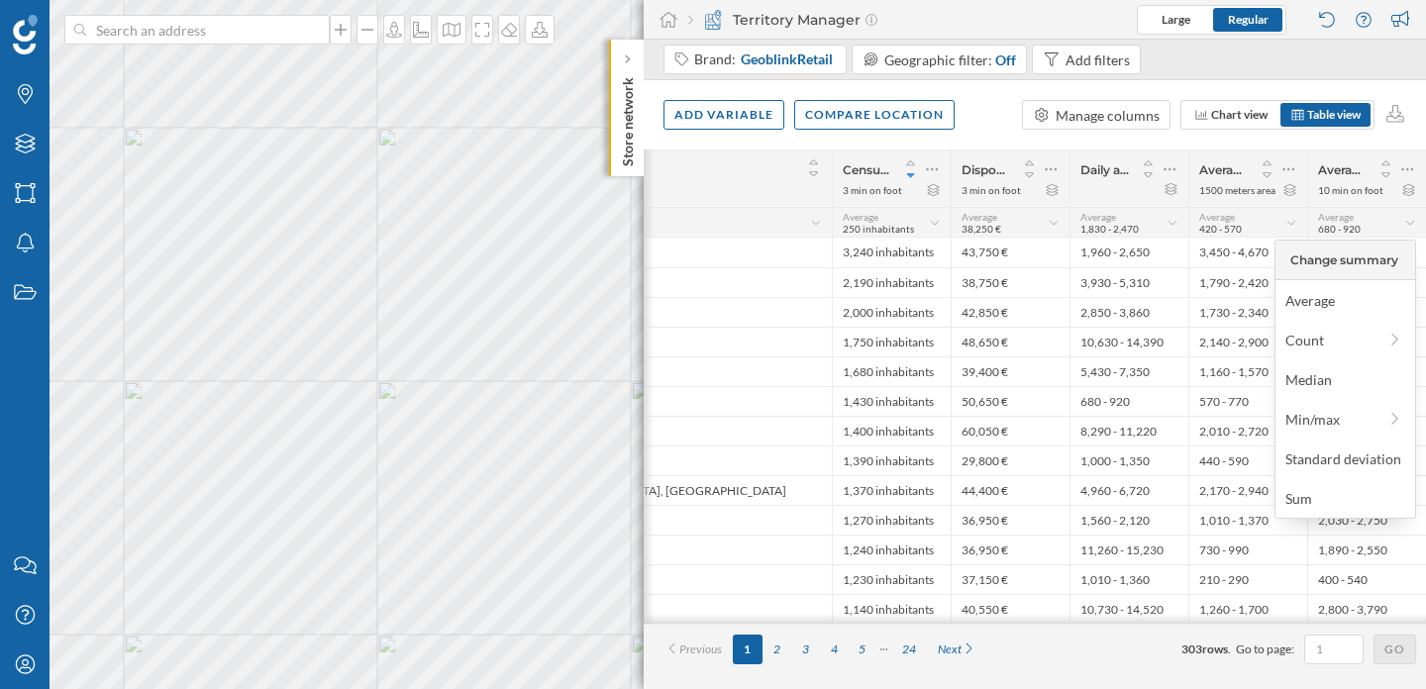
click at [1411, 219] on icon at bounding box center [1410, 223] width 13 height 10
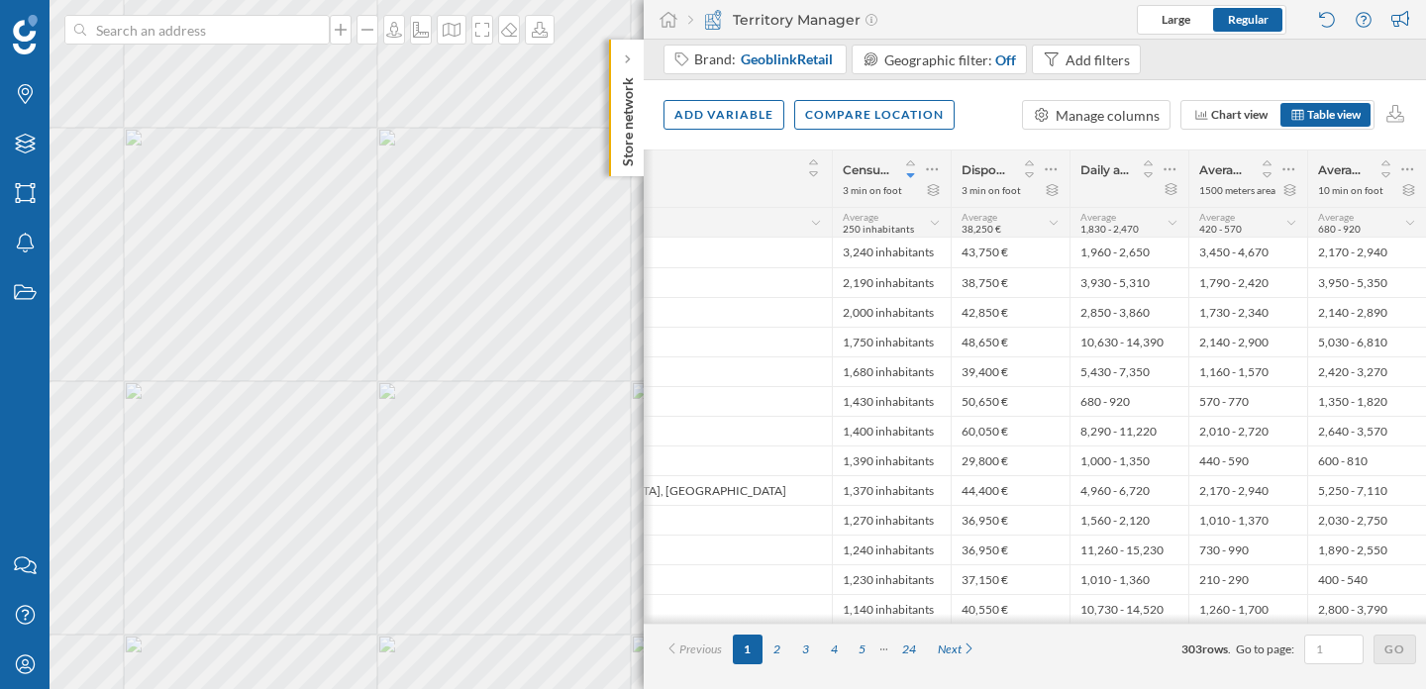
click at [1411, 219] on icon at bounding box center [1410, 223] width 13 height 10
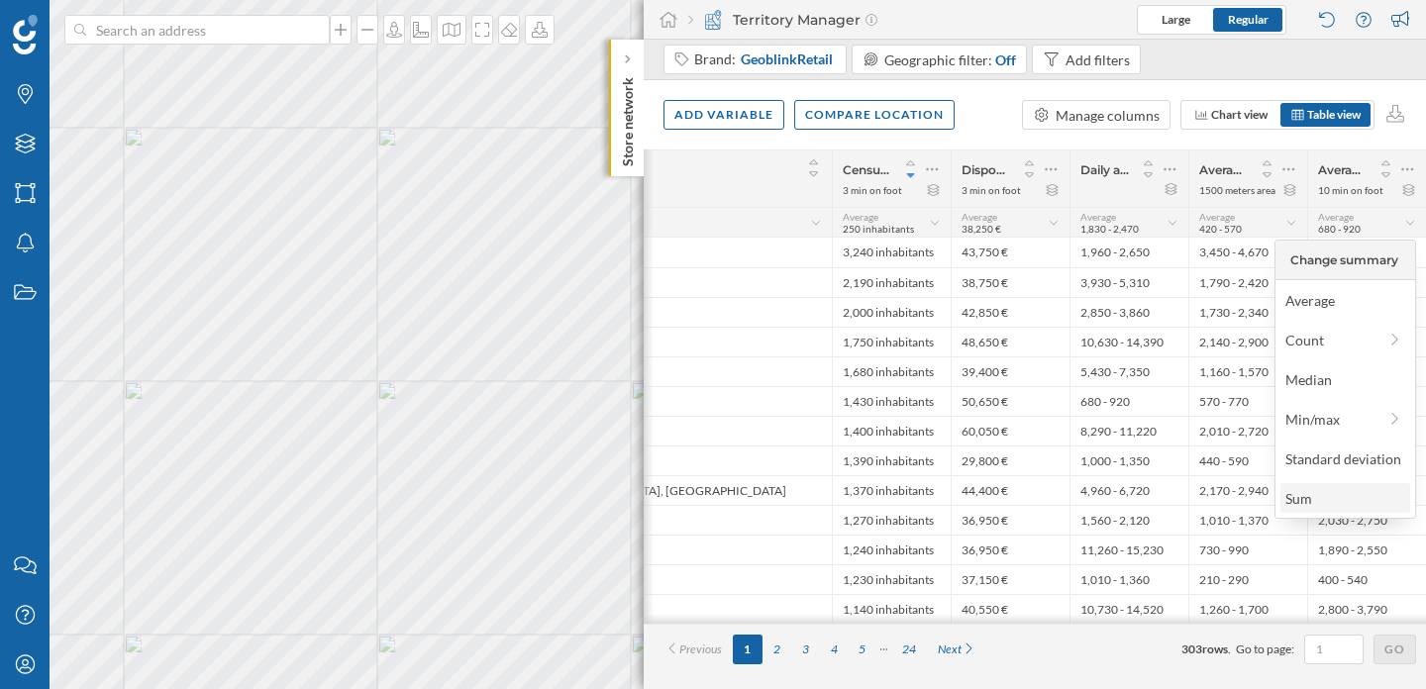
click at [1297, 501] on div "Sum" at bounding box center [1344, 498] width 118 height 21
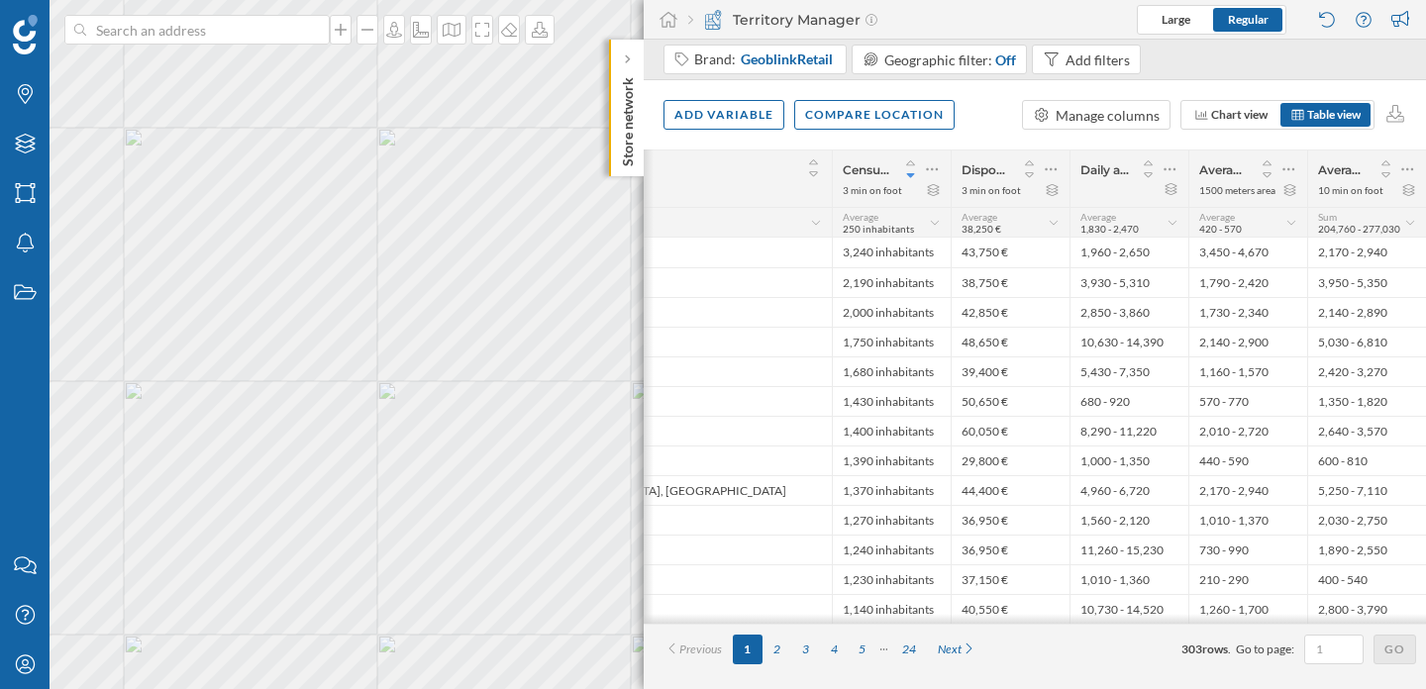
click at [1413, 222] on icon at bounding box center [1410, 223] width 13 height 10
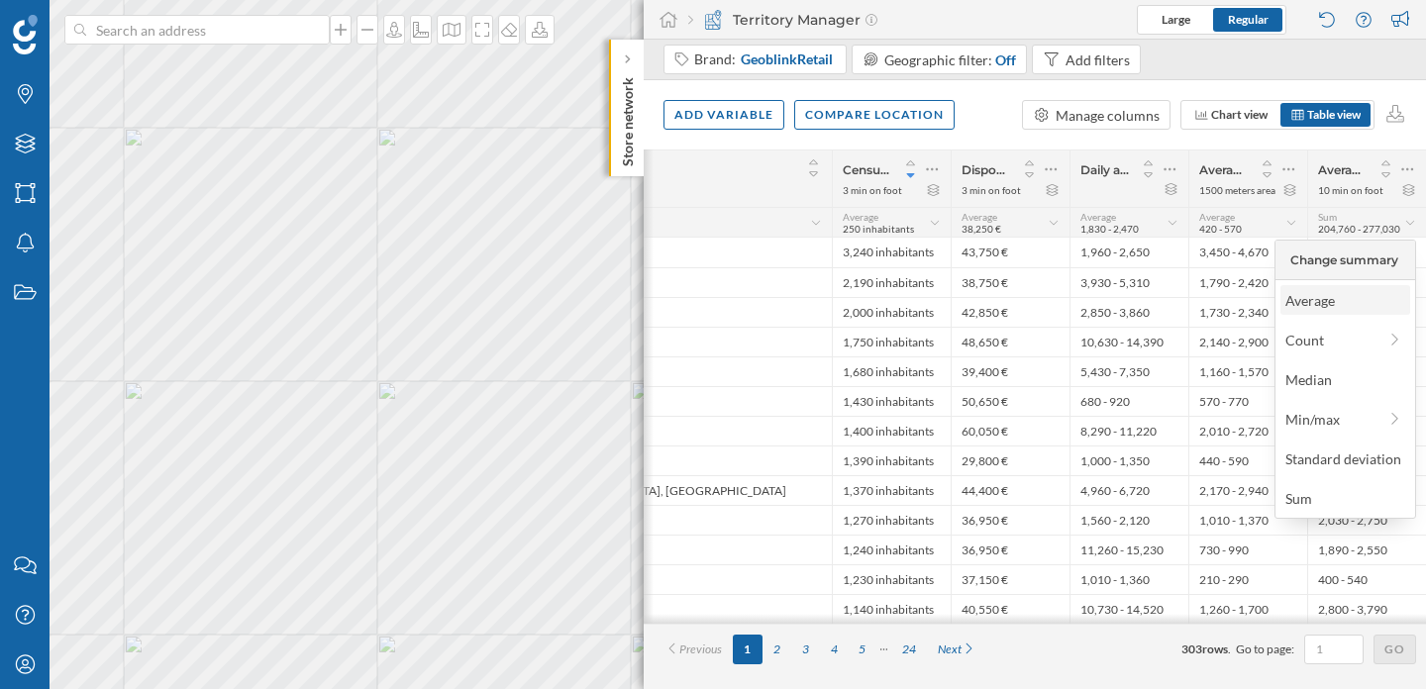
click at [1333, 312] on div "Average" at bounding box center [1345, 300] width 130 height 30
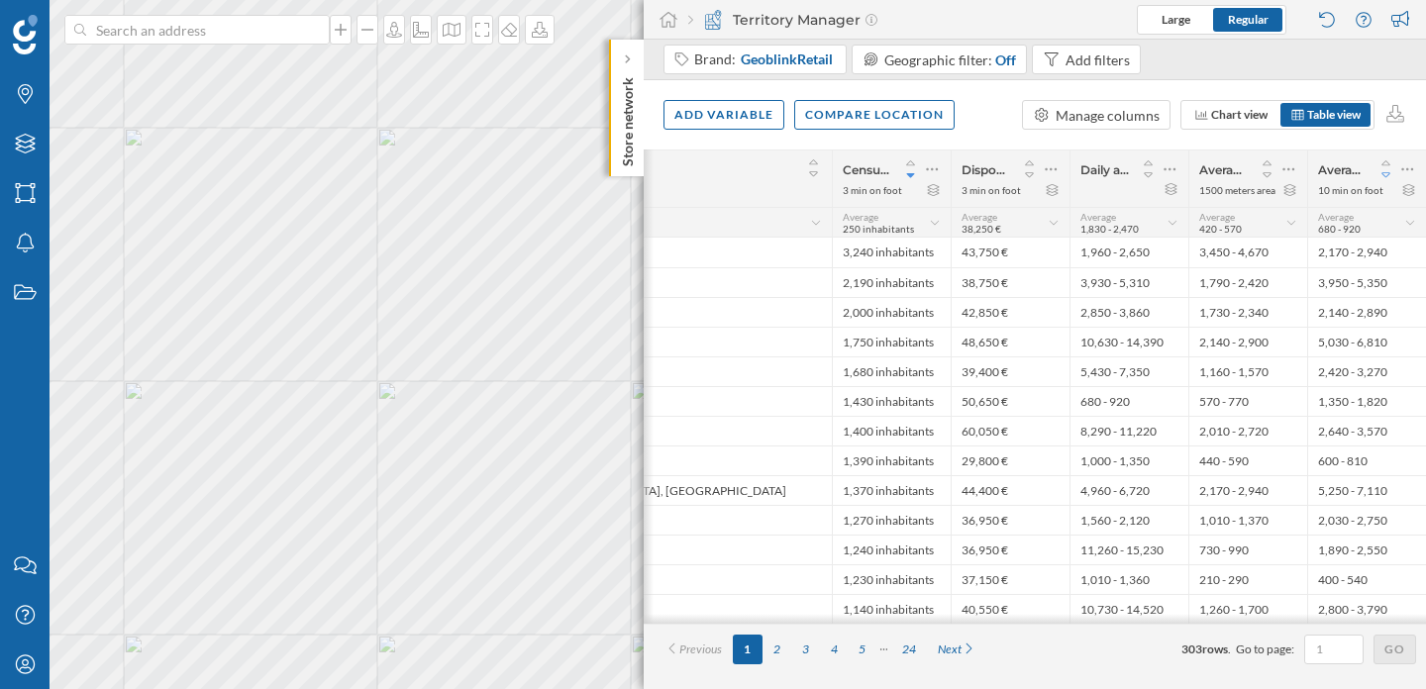
click at [1388, 173] on icon at bounding box center [1386, 175] width 18 height 14
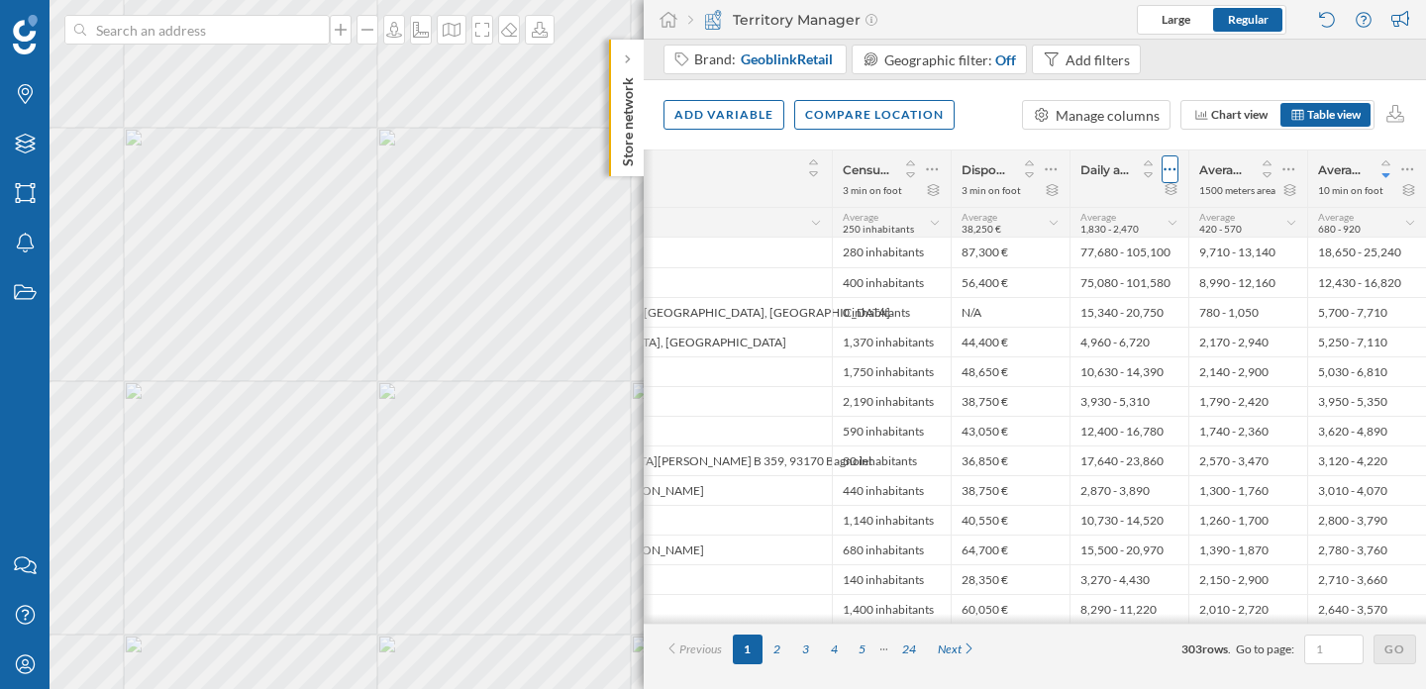
click at [1166, 163] on icon at bounding box center [1169, 169] width 13 height 20
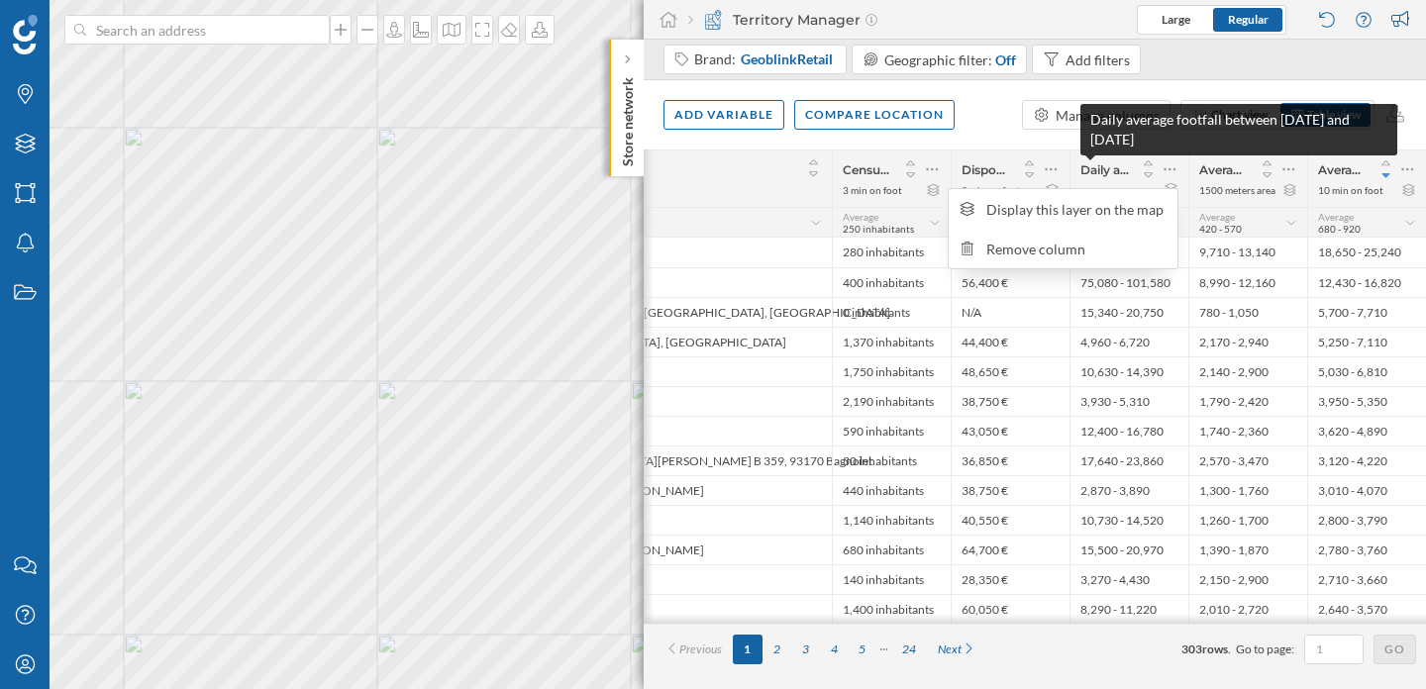
click at [1103, 162] on span "Daily average footfall between [DATE] and [DATE]" at bounding box center [1104, 169] width 49 height 15
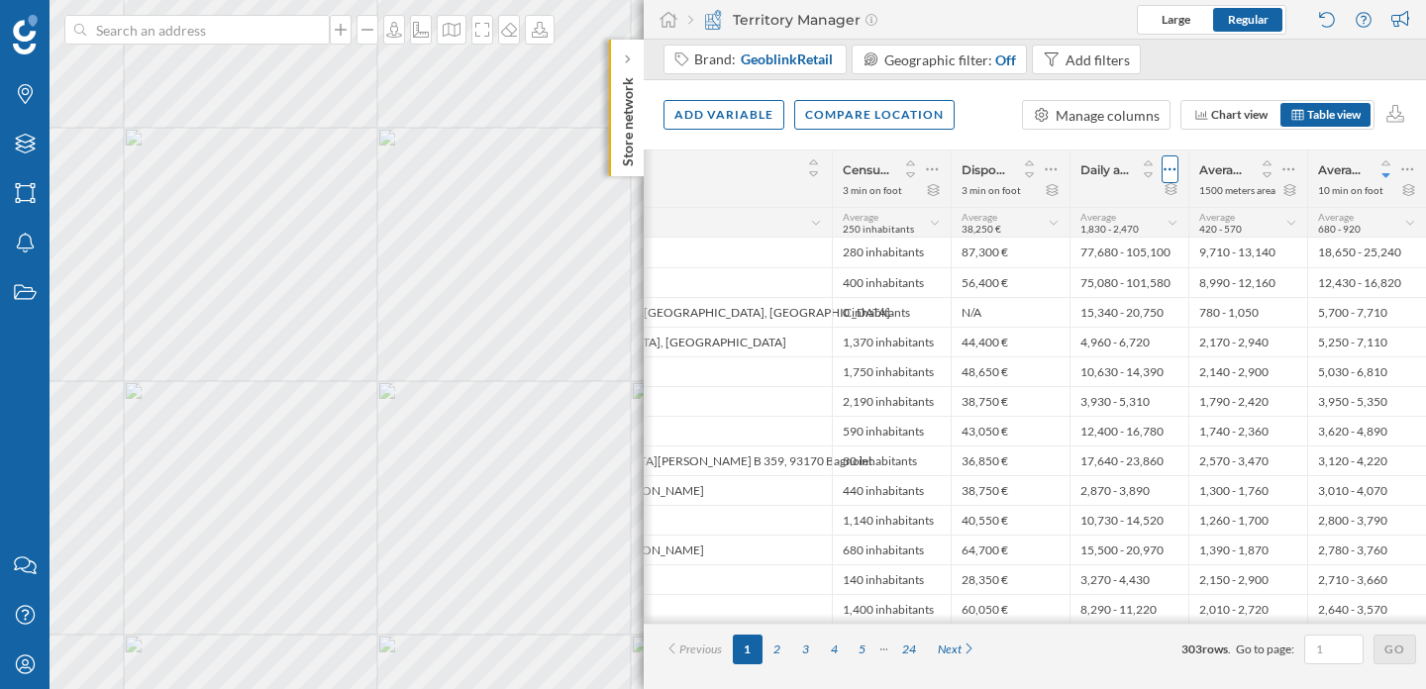
click at [1163, 162] on icon at bounding box center [1169, 169] width 13 height 20
click at [1160, 170] on div at bounding box center [1154, 169] width 49 height 28
click at [1170, 170] on icon at bounding box center [1169, 169] width 13 height 20
click at [1080, 251] on div "Remove column" at bounding box center [1076, 249] width 180 height 21
click at [731, 114] on div "Add variable" at bounding box center [723, 114] width 121 height 30
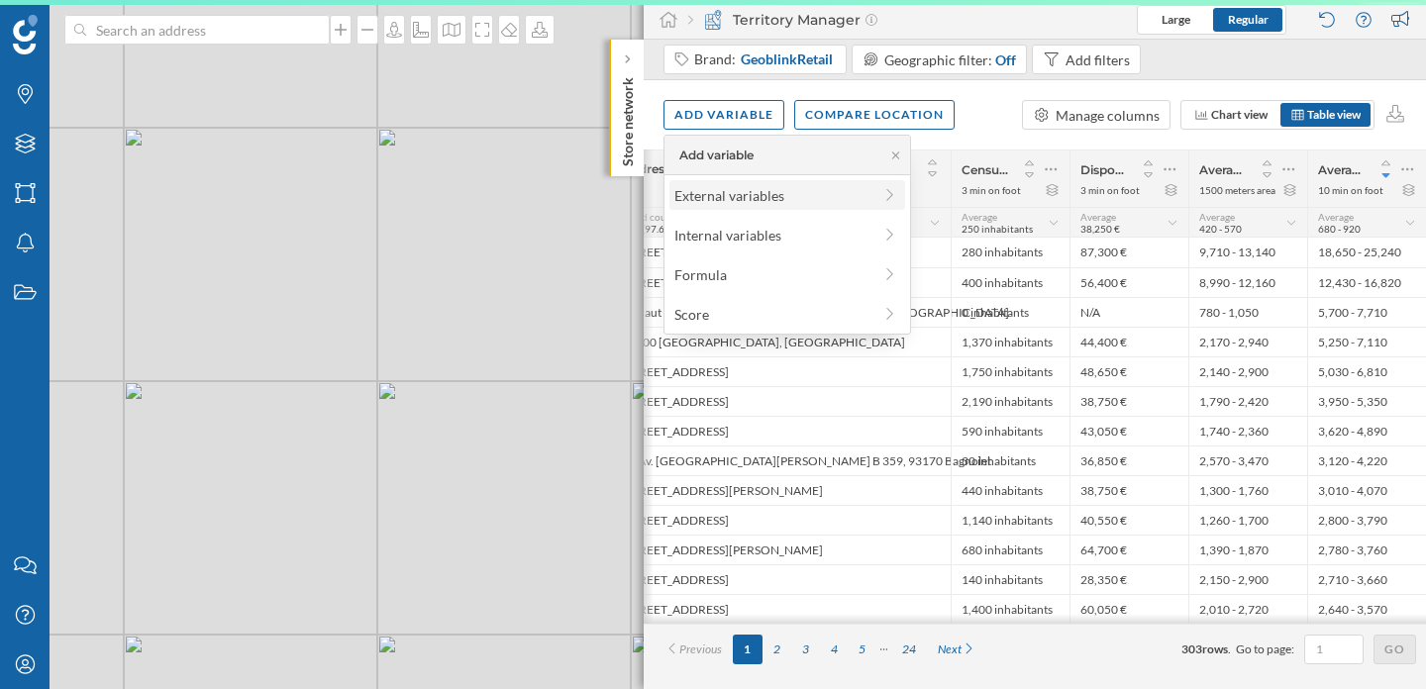
click at [752, 189] on div "External variables" at bounding box center [772, 195] width 197 height 21
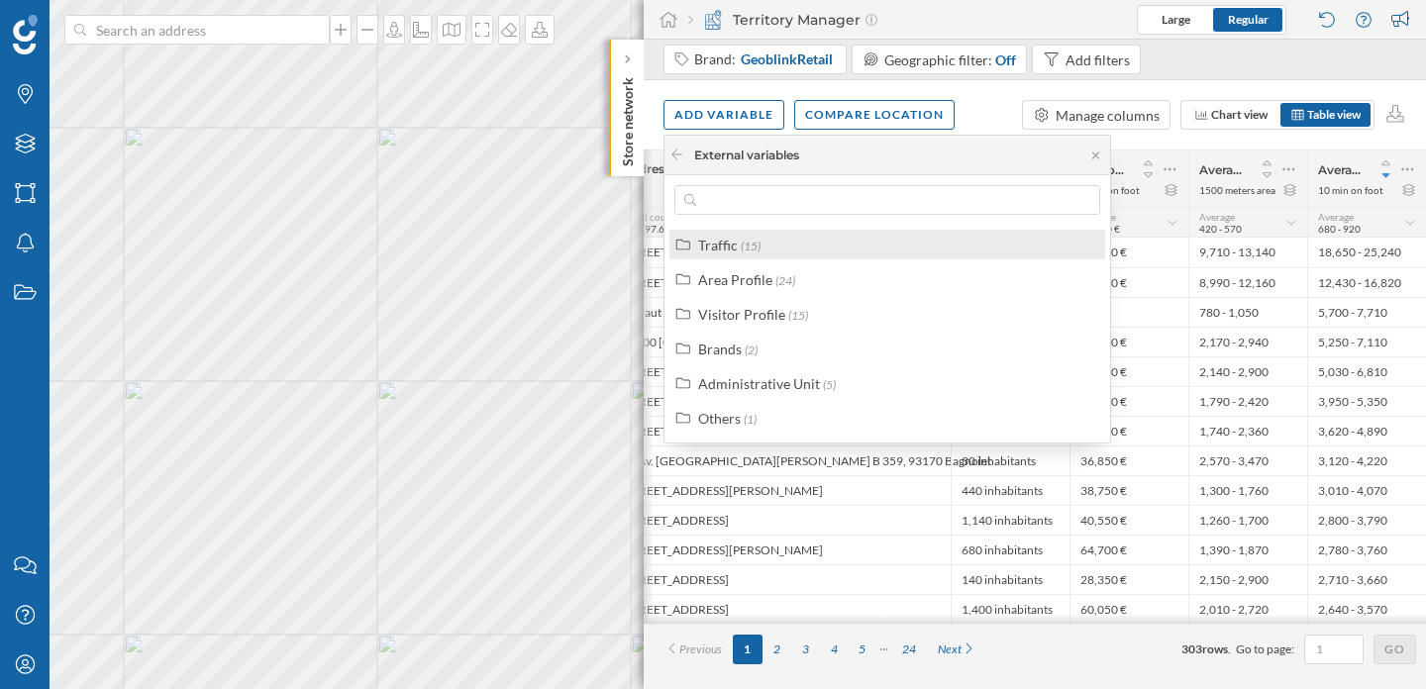
click at [742, 243] on span "(15)" at bounding box center [751, 246] width 20 height 15
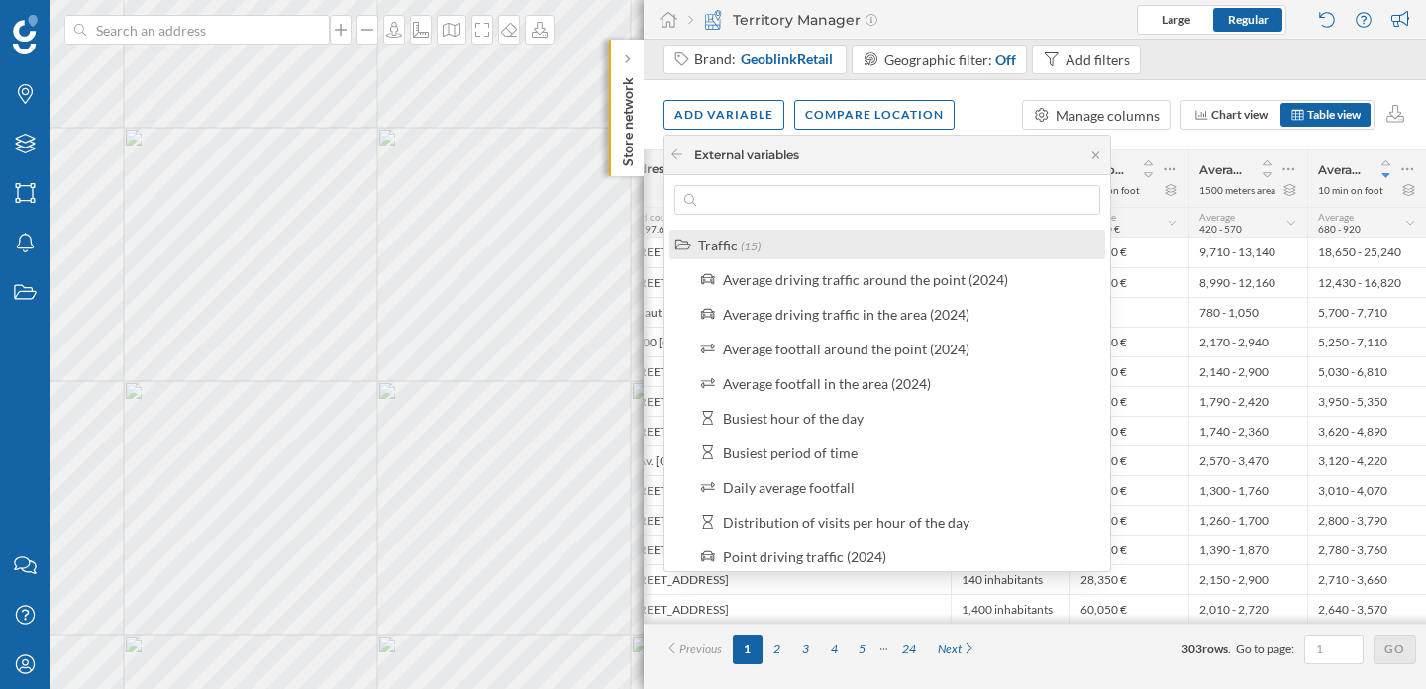
click at [742, 243] on span "(15)" at bounding box center [751, 246] width 20 height 15
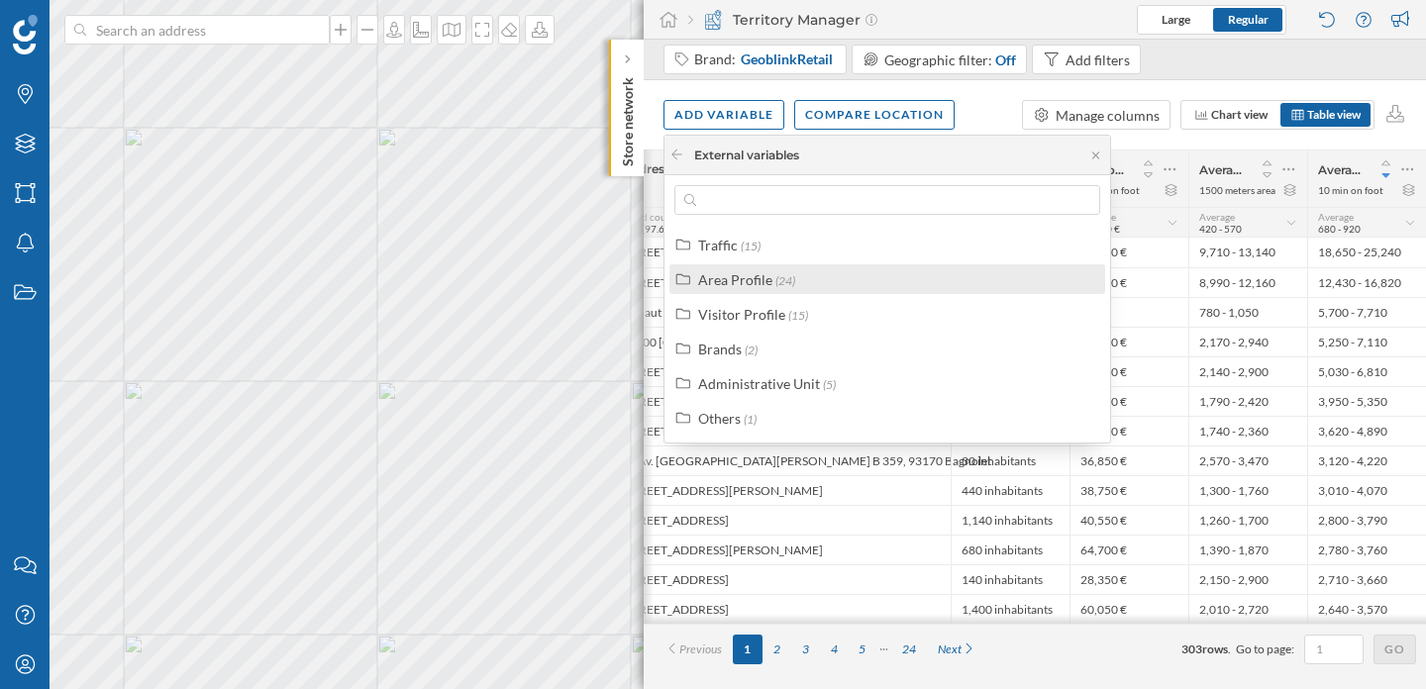
click at [757, 283] on div "Area Profile" at bounding box center [735, 279] width 74 height 17
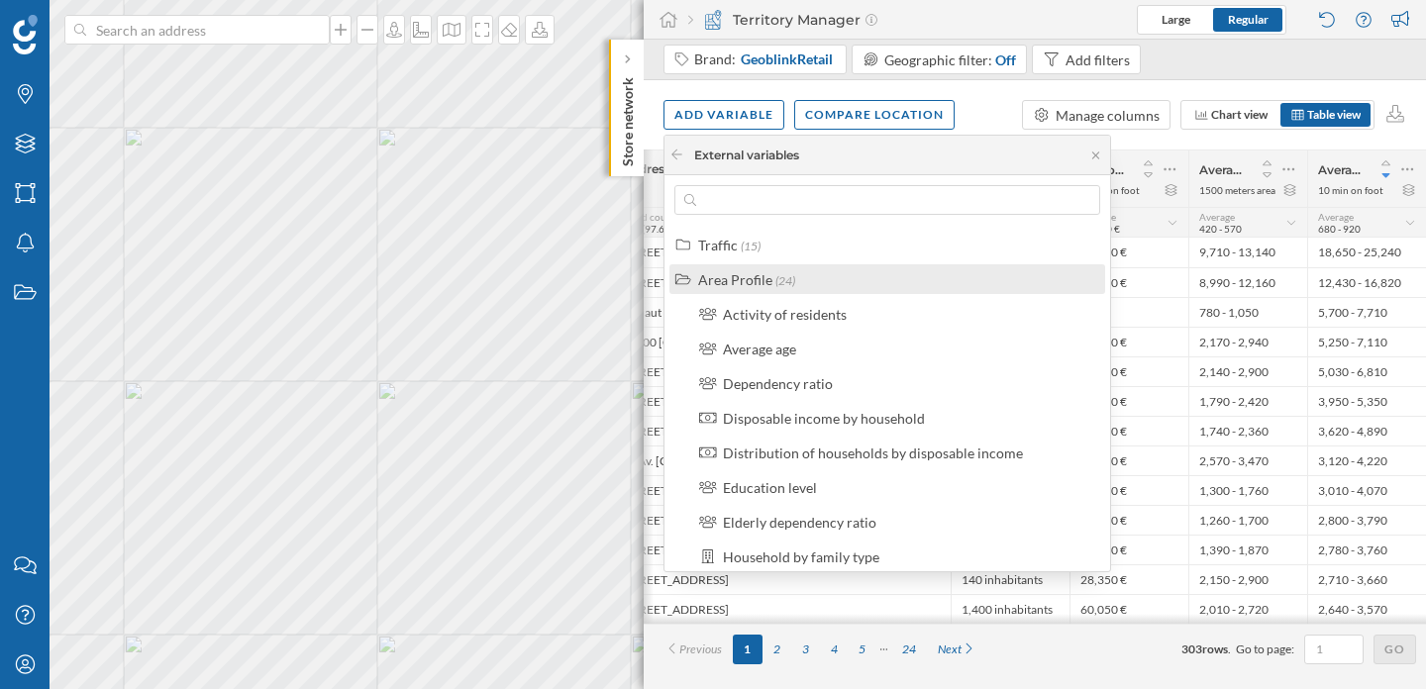
click at [757, 283] on div "Area Profile" at bounding box center [735, 279] width 74 height 17
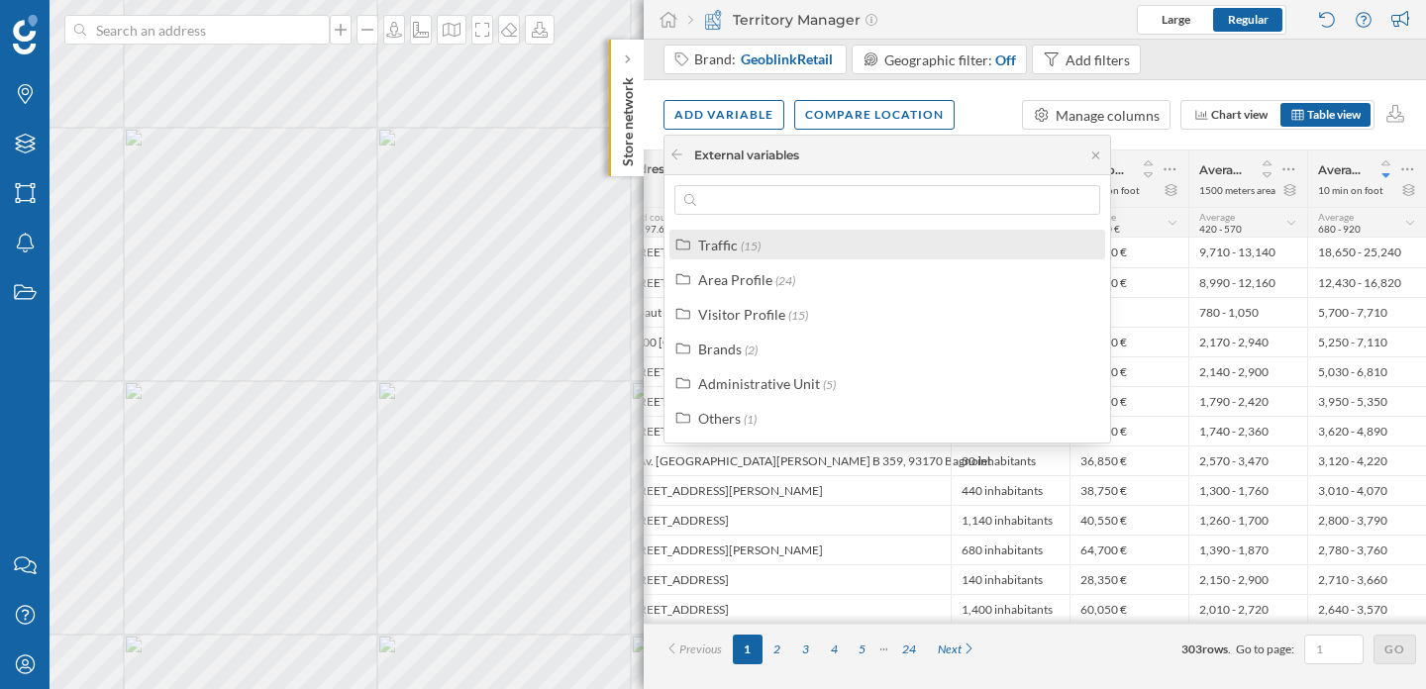
click at [731, 245] on div "Traffic" at bounding box center [718, 245] width 40 height 17
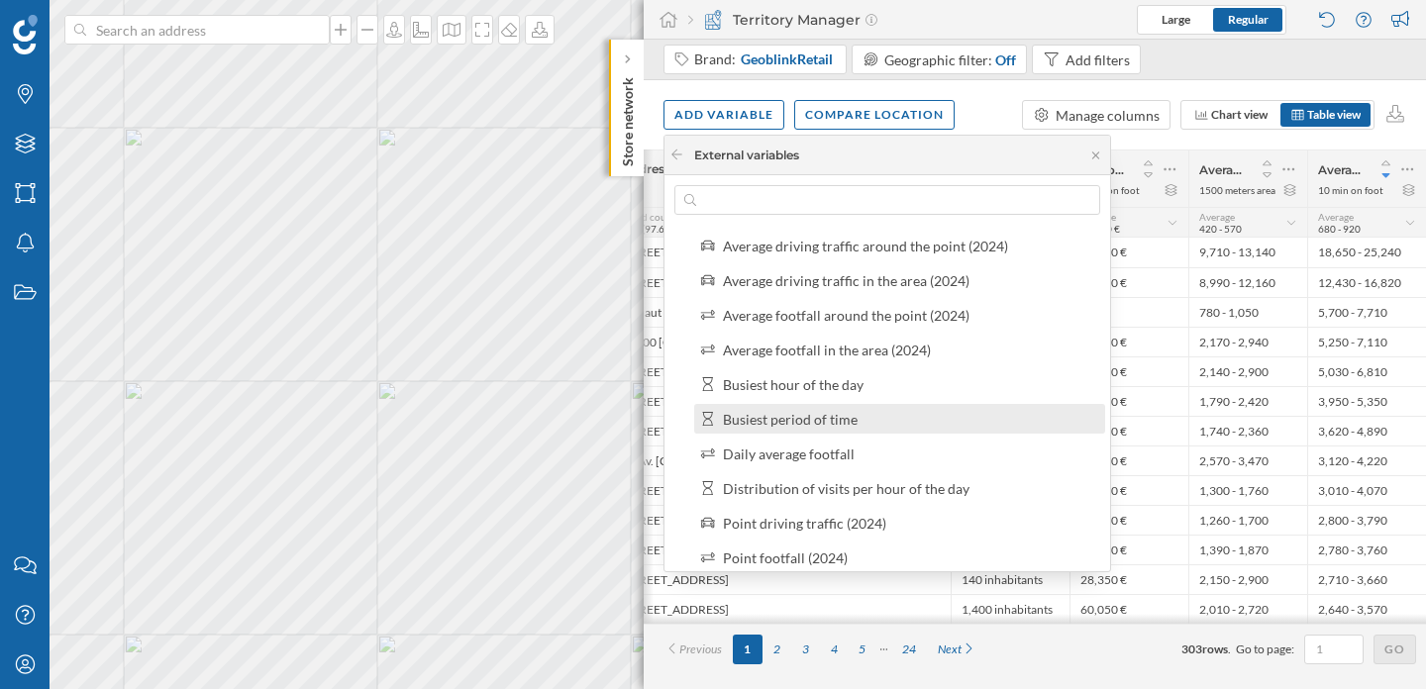
scroll to position [37, 0]
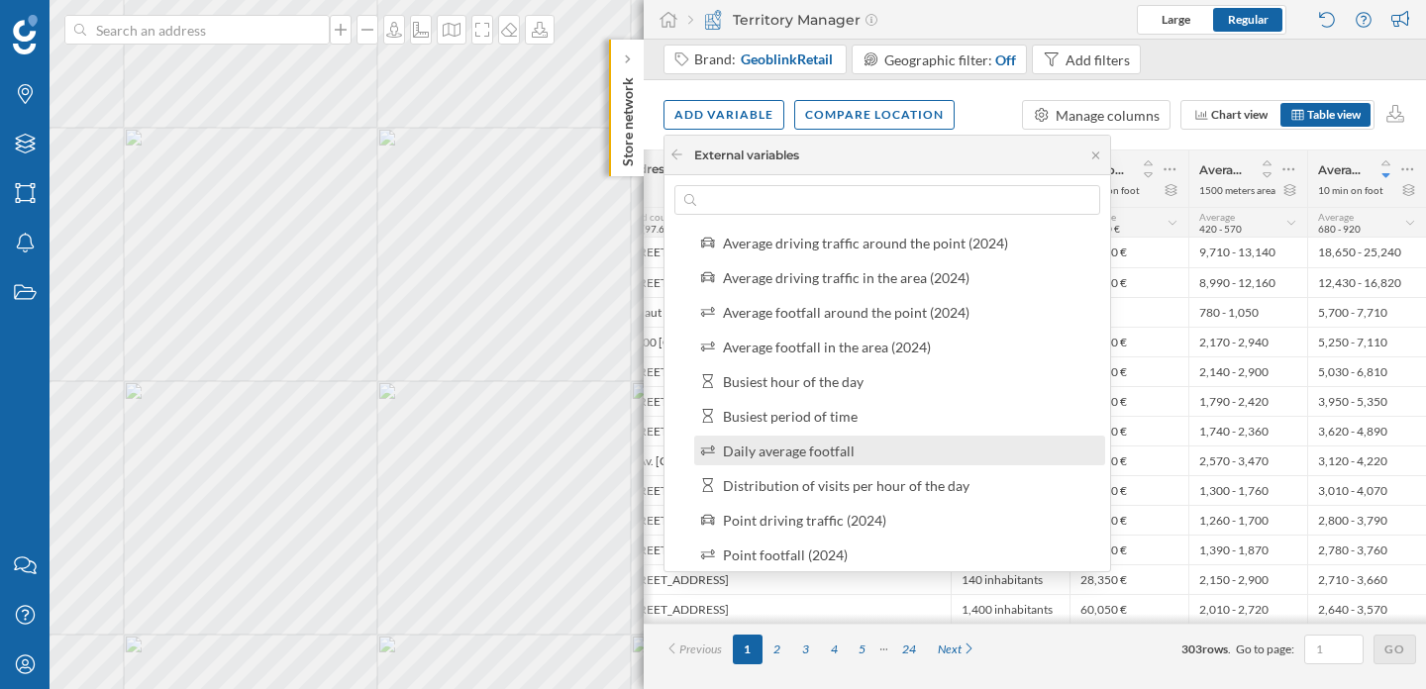
click at [825, 446] on div "Daily average footfall" at bounding box center [789, 451] width 132 height 17
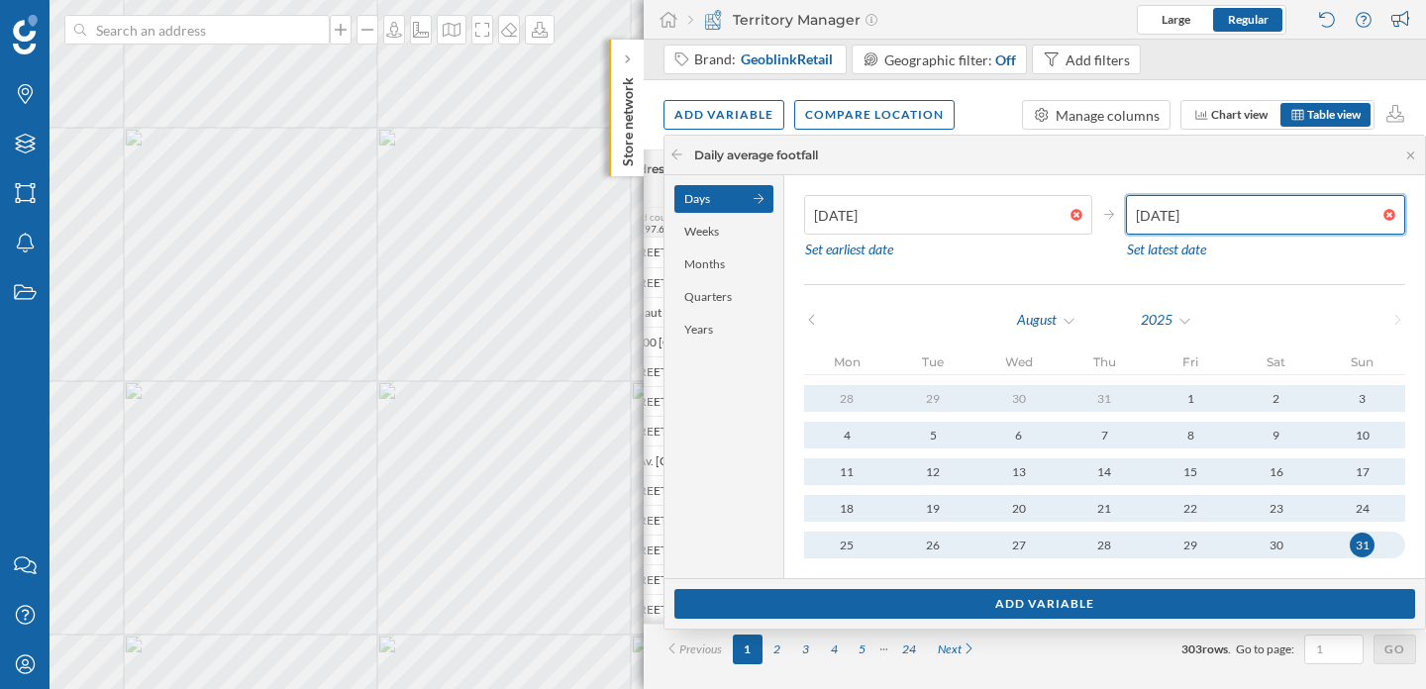
click at [1147, 217] on input "[DATE]" at bounding box center [1254, 215] width 257 height 40
click at [1165, 217] on input "[DATE]" at bounding box center [1254, 215] width 257 height 40
click at [1161, 215] on input "[DATE]" at bounding box center [1254, 215] width 257 height 40
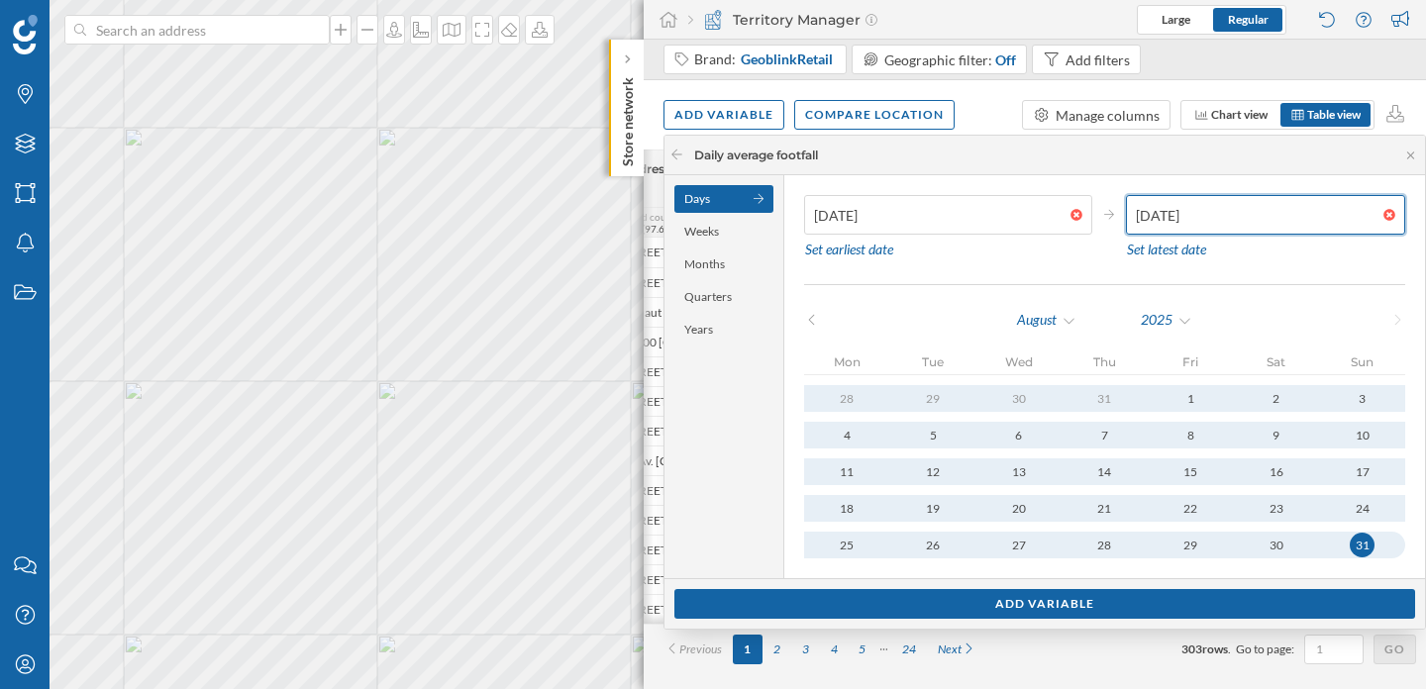
click at [1161, 215] on input "[DATE]" at bounding box center [1254, 215] width 257 height 40
click at [1224, 211] on input "[DATE]" at bounding box center [1254, 215] width 257 height 40
type input "[DATE]"
click at [1261, 209] on input "[DATE]" at bounding box center [1254, 215] width 257 height 40
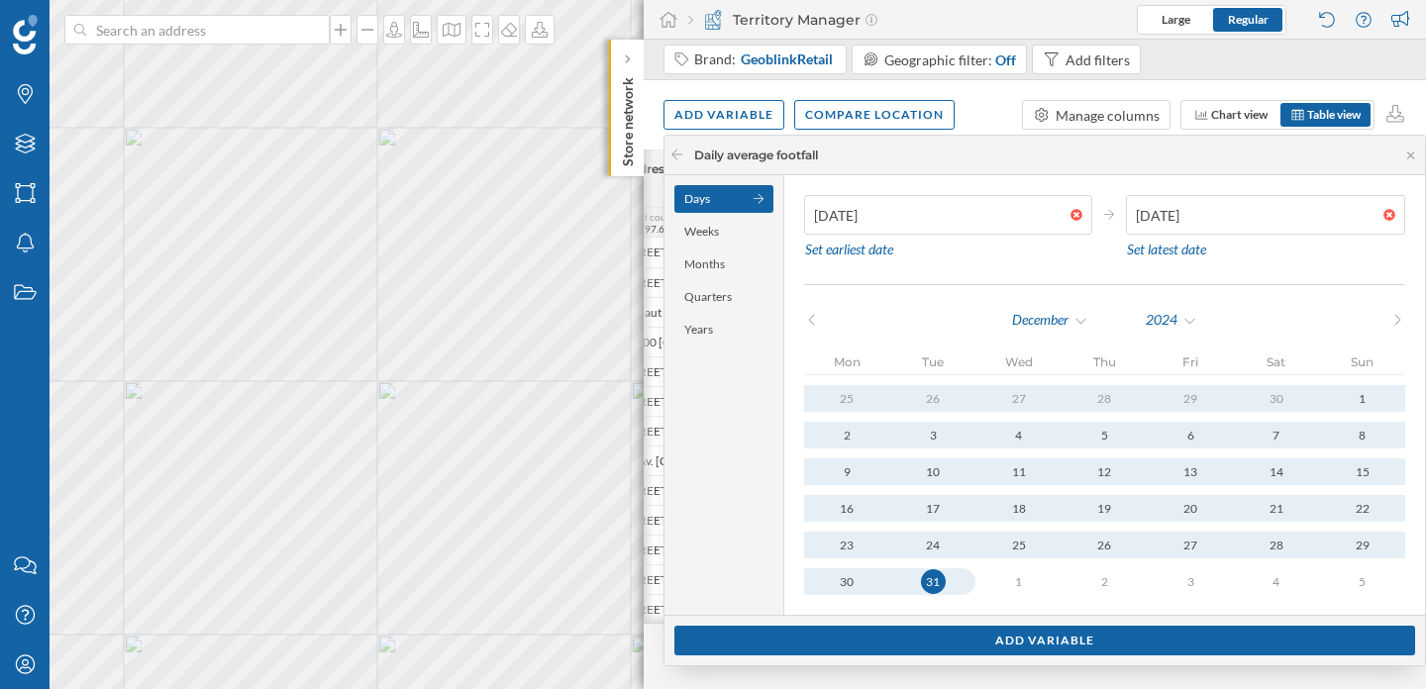
click at [1285, 262] on div "[DATE] Set latest date" at bounding box center [1265, 229] width 279 height 69
click at [1051, 637] on div "Add variable" at bounding box center [1044, 640] width 741 height 30
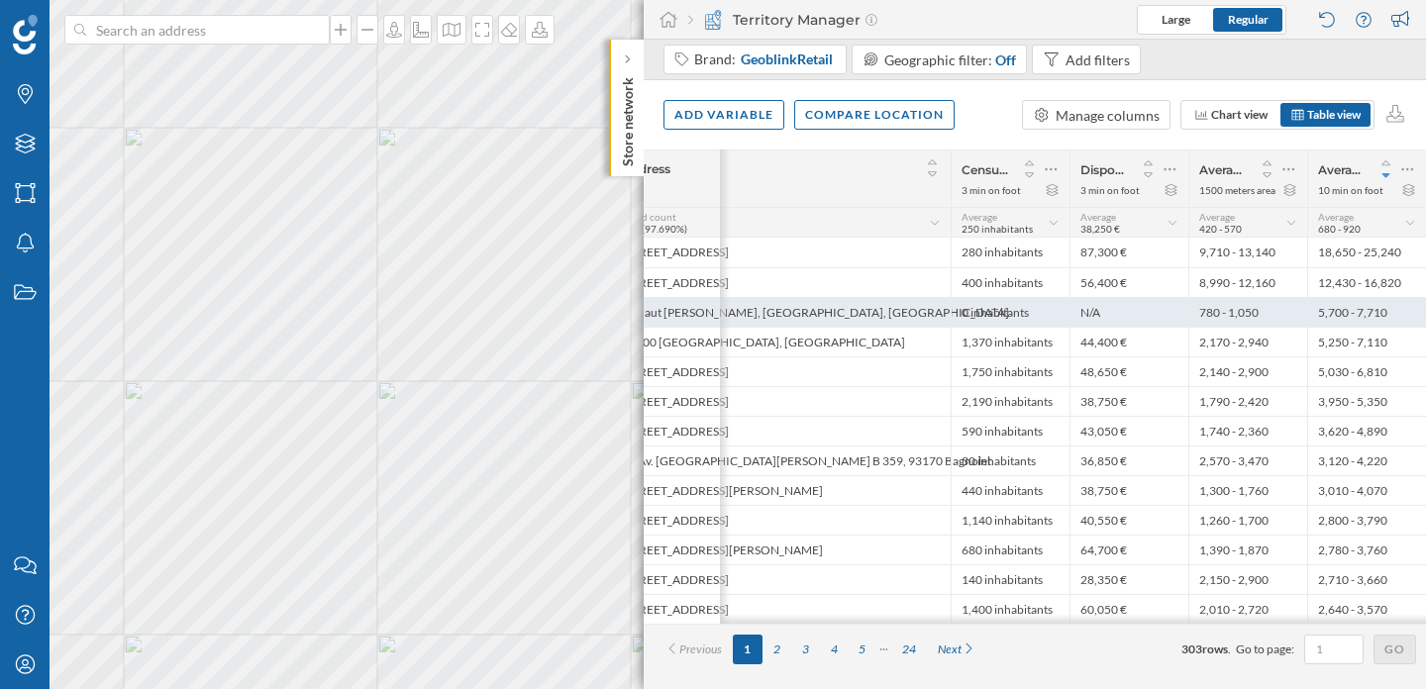
scroll to position [0, 196]
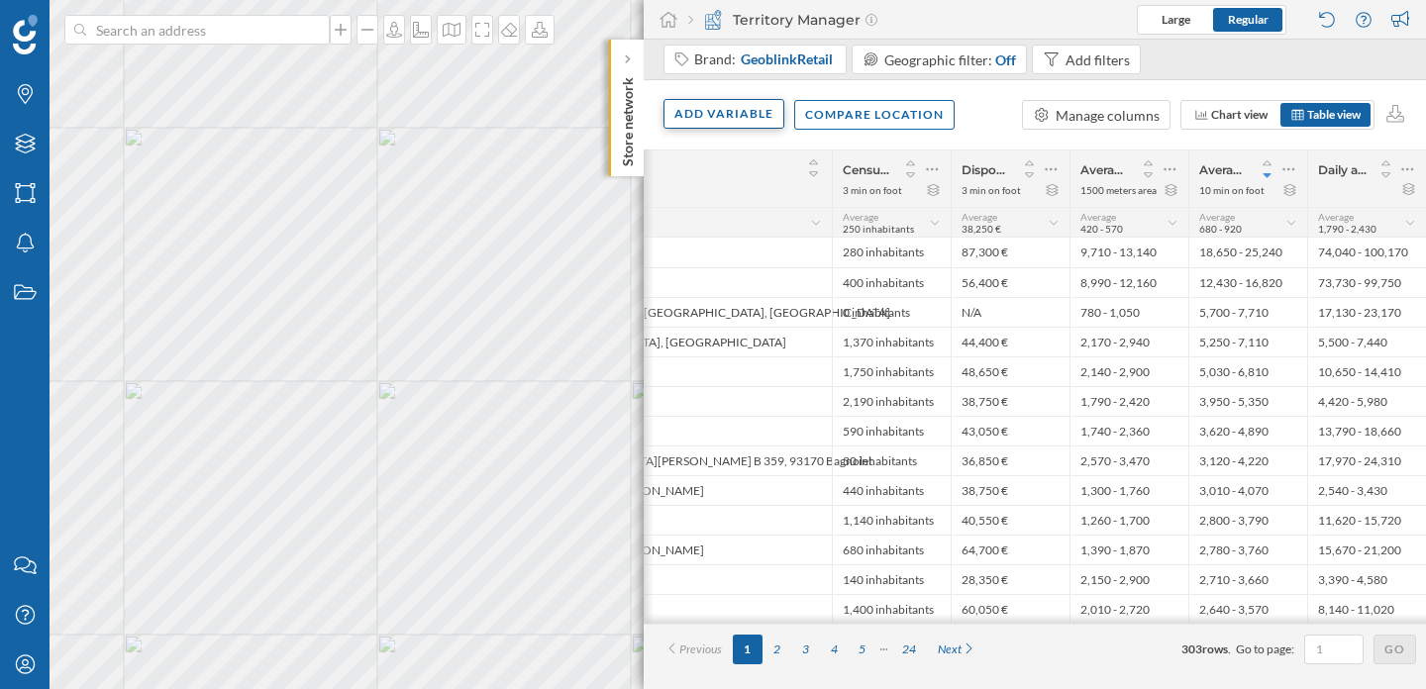
click at [725, 103] on div "Add variable" at bounding box center [723, 114] width 121 height 30
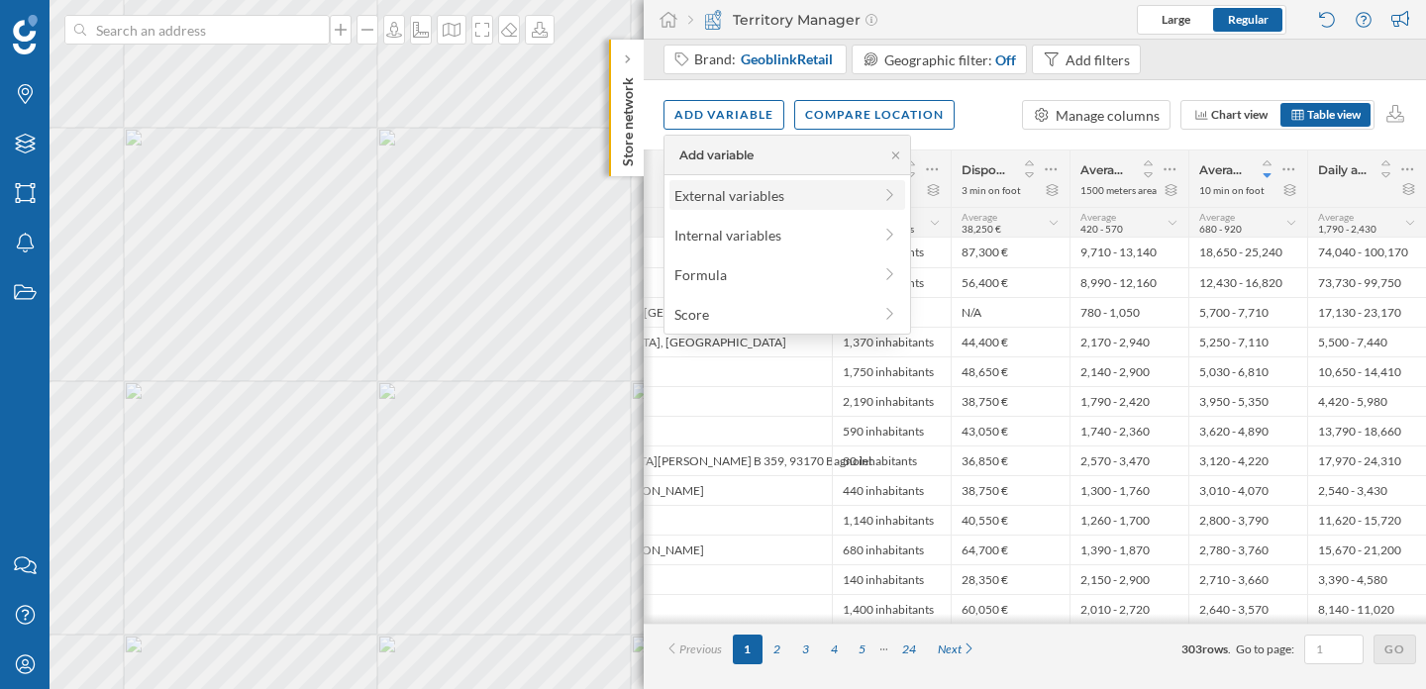
click at [749, 200] on div "External variables" at bounding box center [772, 195] width 197 height 21
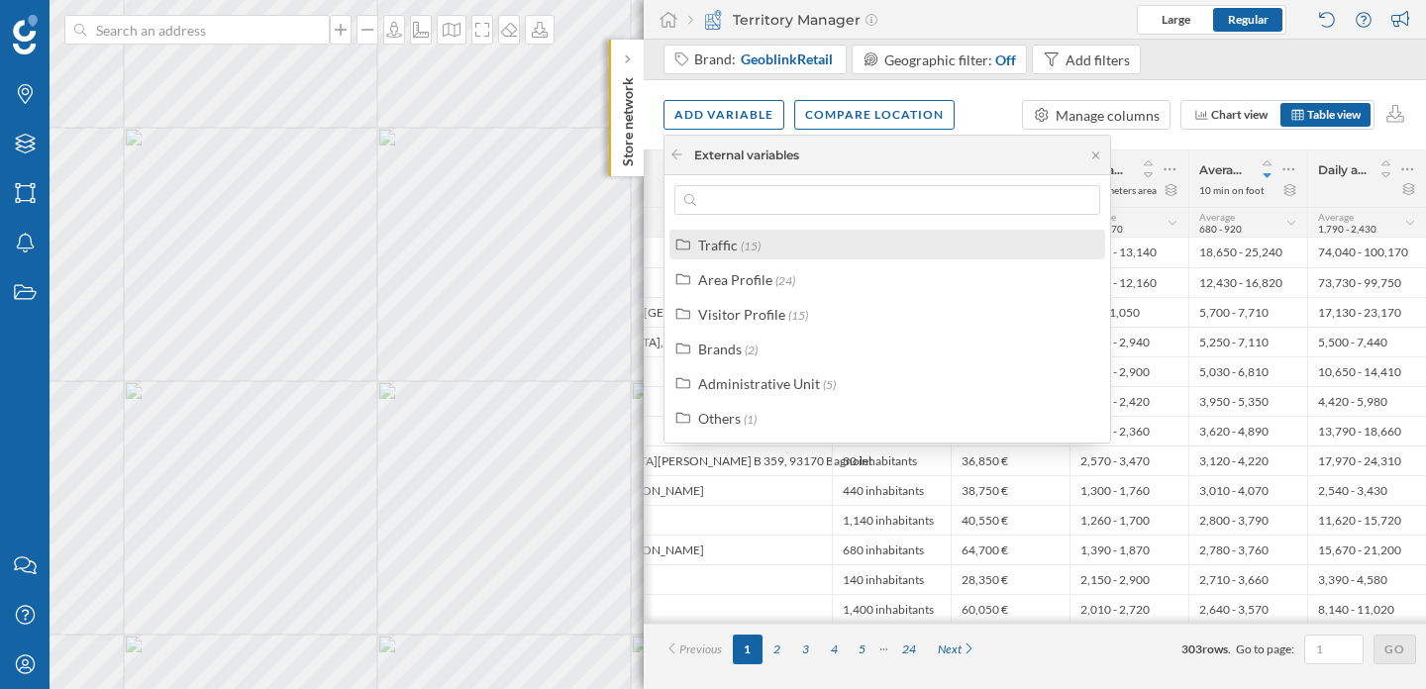
click at [751, 242] on span "(15)" at bounding box center [751, 246] width 20 height 15
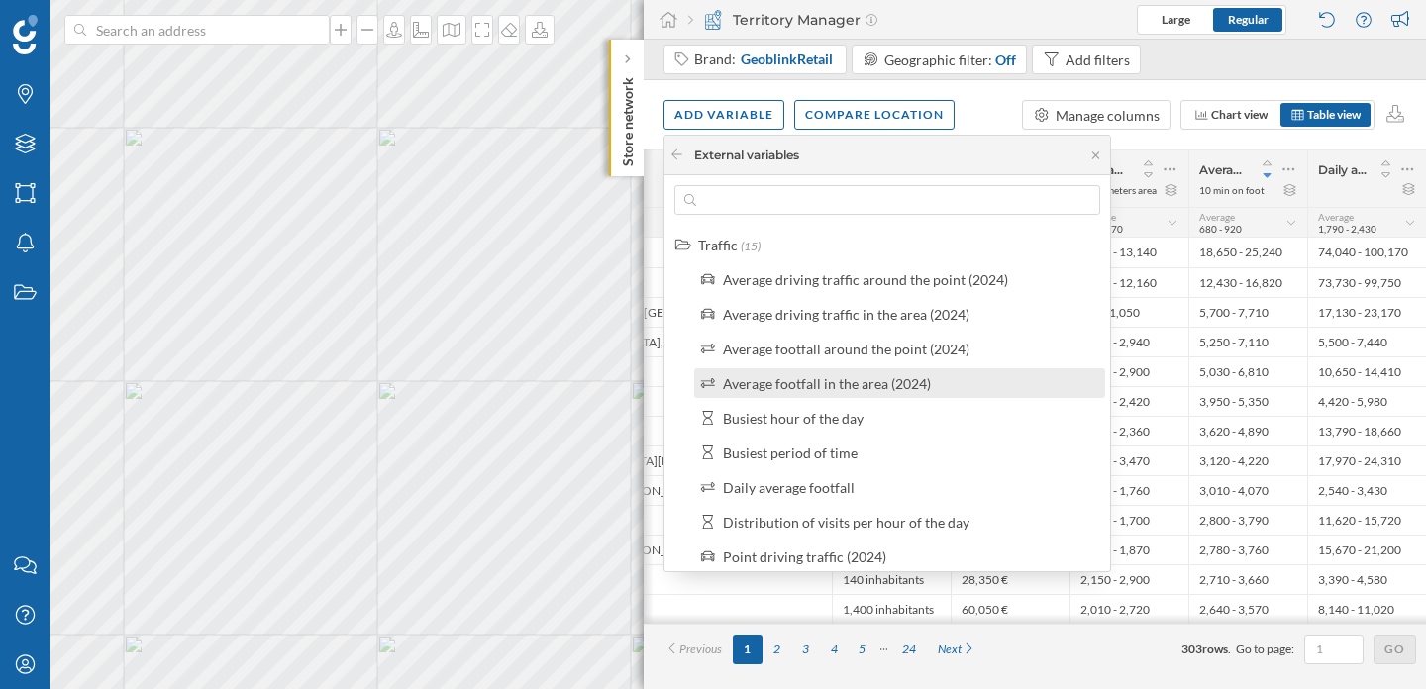
click at [803, 391] on div "Average footfall in the area (2024)" at bounding box center [827, 383] width 208 height 17
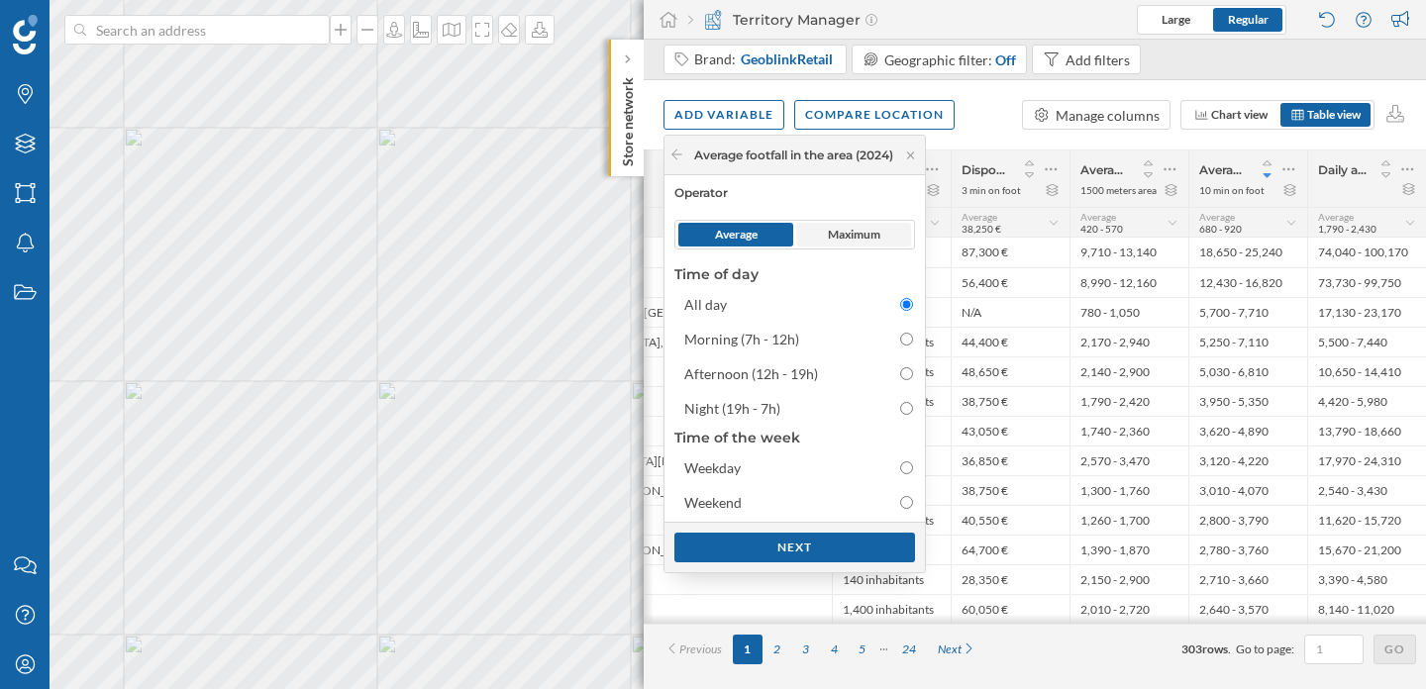
click at [894, 230] on span "Maximum" at bounding box center [853, 235] width 115 height 24
click at [815, 547] on div "Next" at bounding box center [794, 547] width 241 height 30
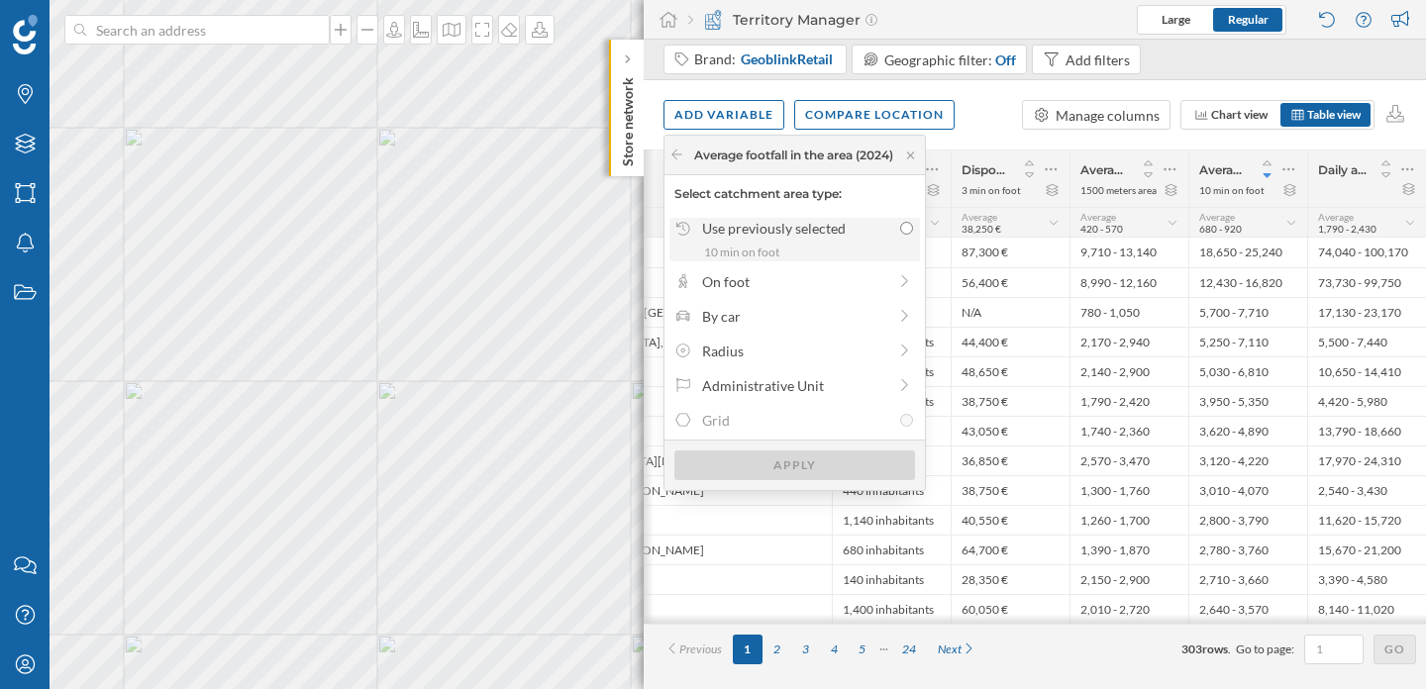
click at [817, 233] on div "Use previously selected" at bounding box center [796, 228] width 189 height 21
click at [900, 233] on input "Use previously selected 10 min on foot" at bounding box center [906, 228] width 13 height 13
radio input "true"
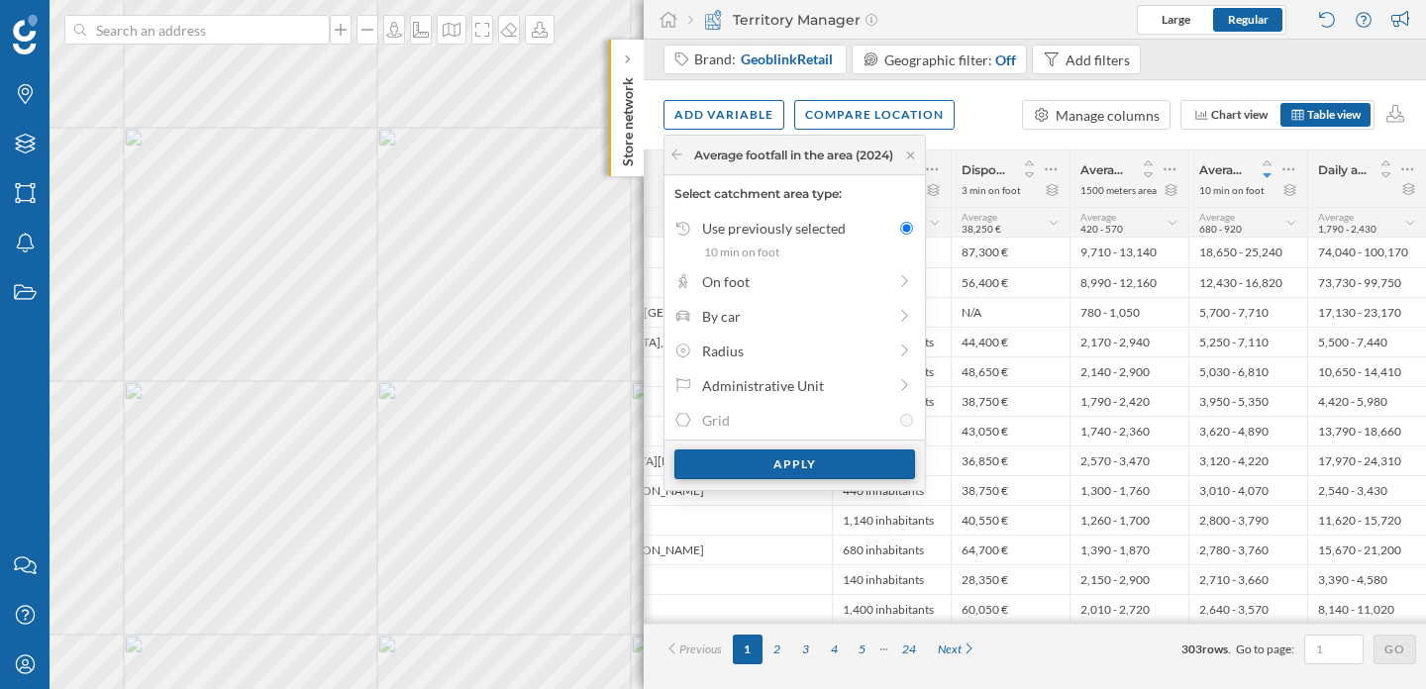
click at [803, 459] on div "Apply" at bounding box center [794, 465] width 241 height 30
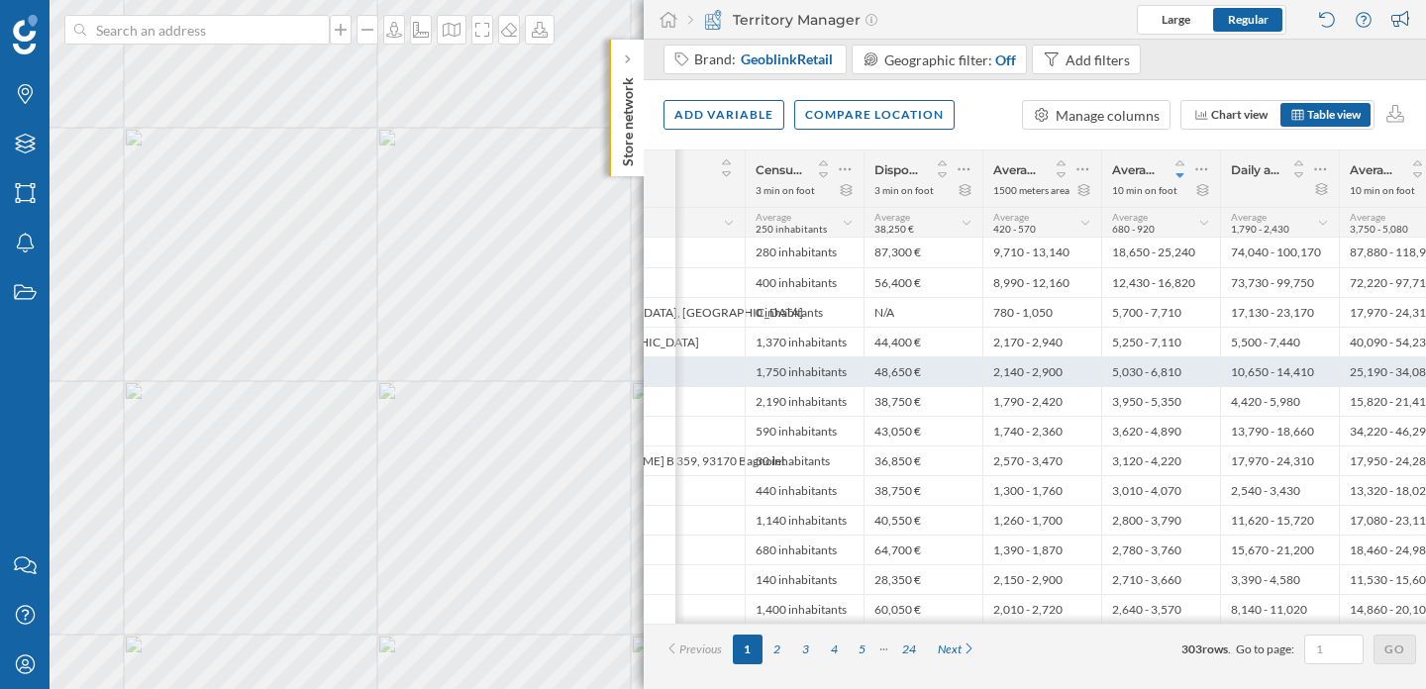
scroll to position [0, 315]
